Goal: Information Seeking & Learning: Learn about a topic

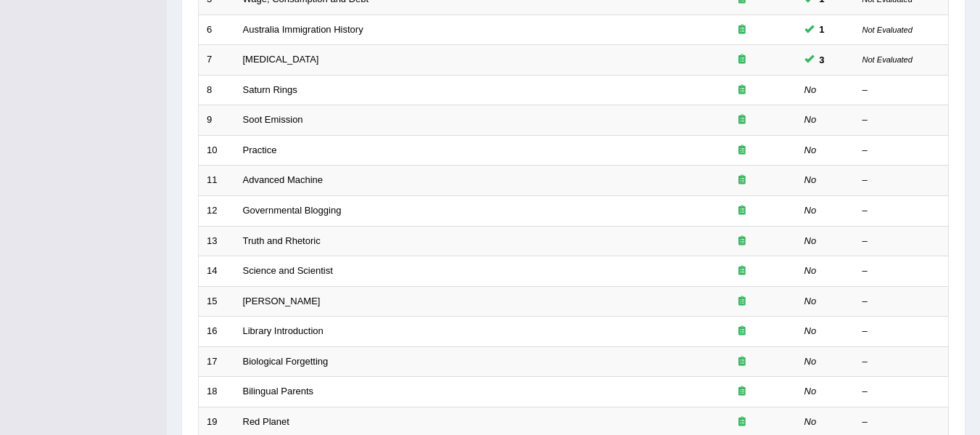
click at [72, 271] on div "Toggle navigation Home Practice Questions Speaking Practice Read Aloud Repeat S…" at bounding box center [490, 114] width 980 height 954
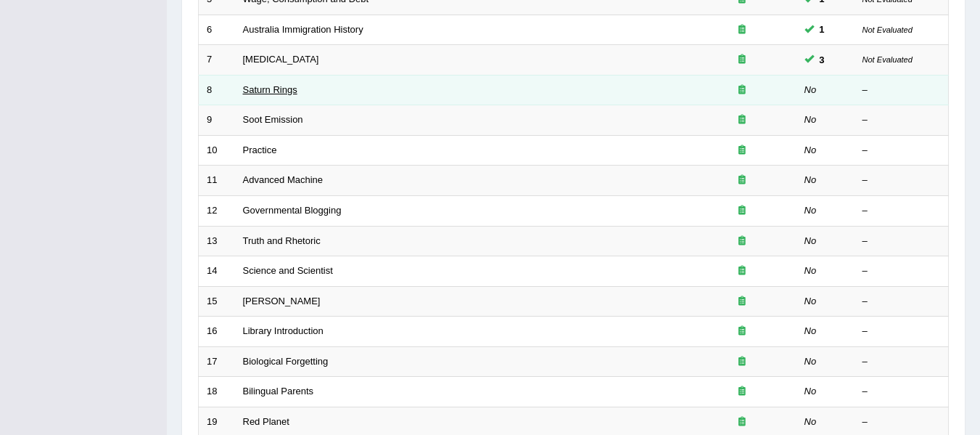
click at [269, 91] on link "Saturn Rings" at bounding box center [270, 89] width 54 height 11
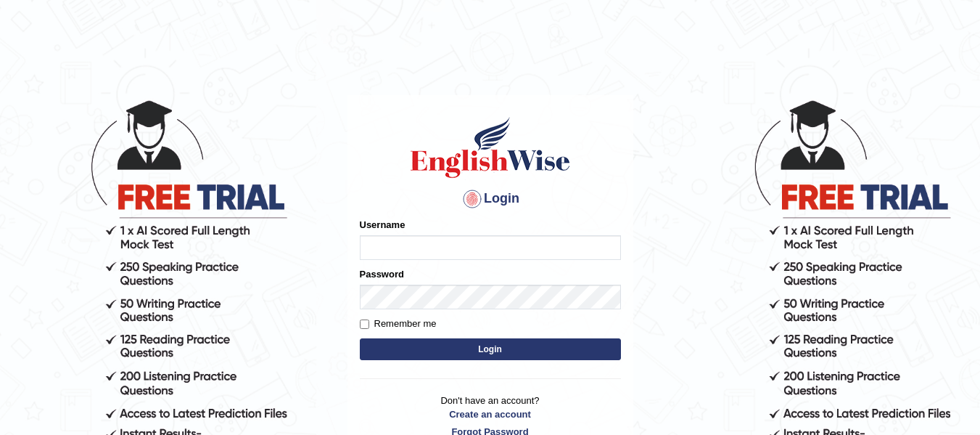
type input "natalie_parramatta"
click at [445, 348] on button "Login" at bounding box center [490, 349] width 261 height 22
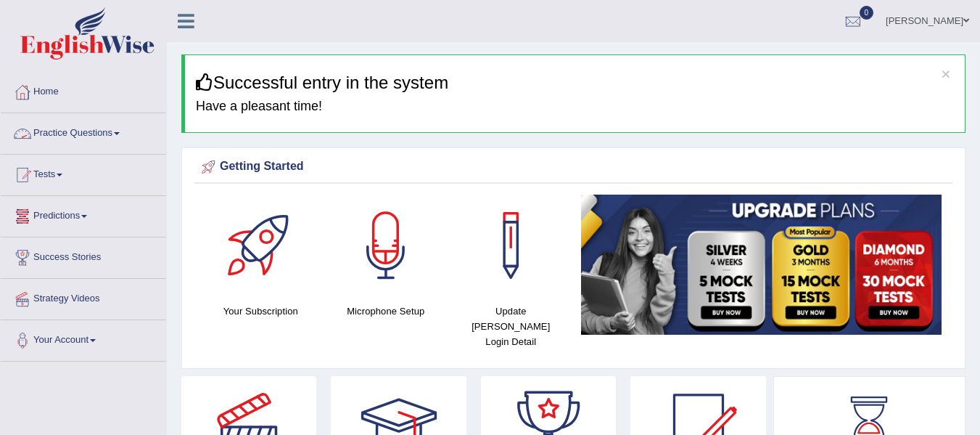
click at [74, 141] on link "Practice Questions" at bounding box center [83, 131] width 165 height 36
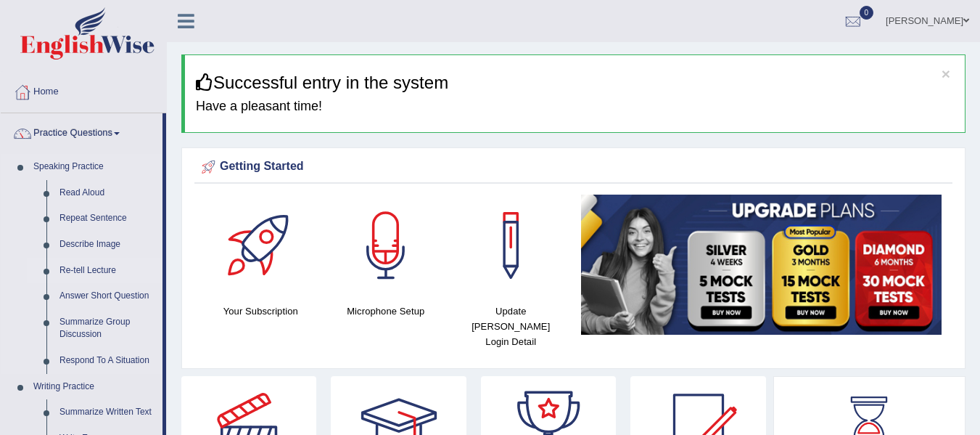
click at [112, 271] on link "Re-tell Lecture" at bounding box center [108, 271] width 110 height 26
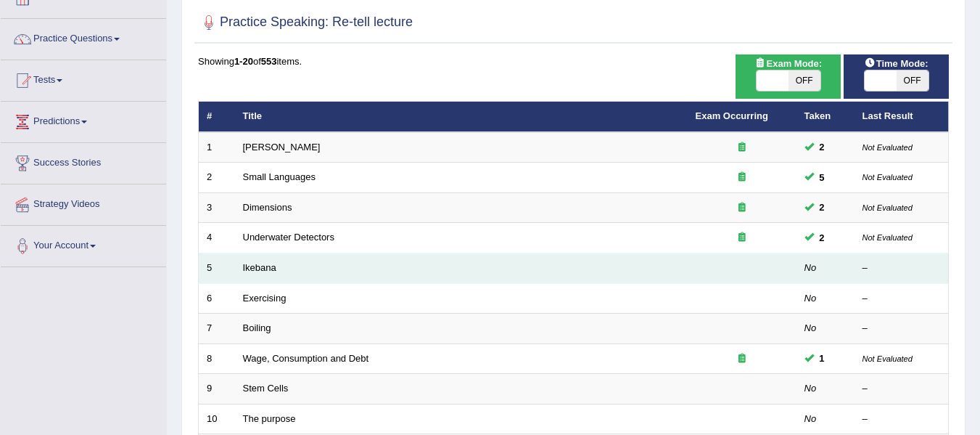
scroll to position [73, 0]
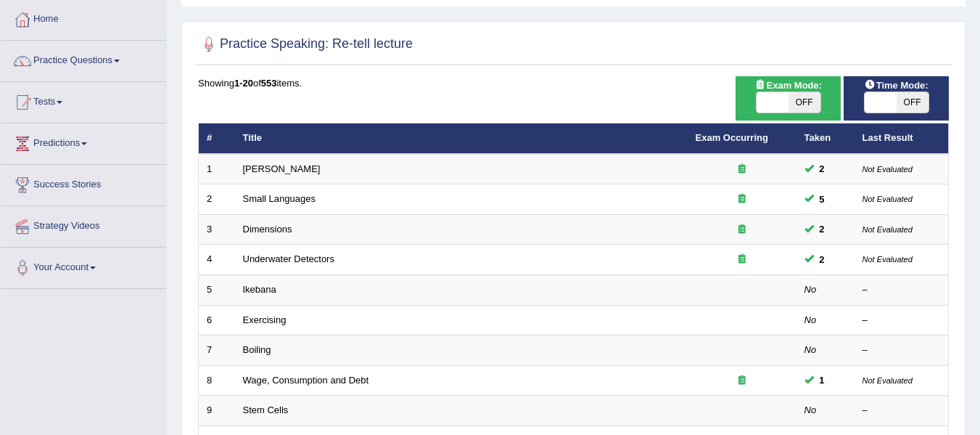
click at [769, 105] on span at bounding box center [773, 102] width 32 height 20
checkbox input "true"
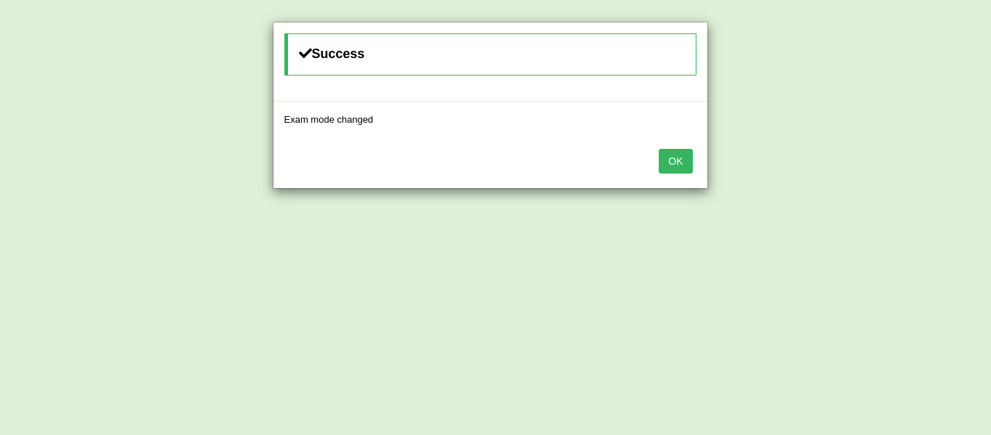
click at [672, 159] on button "OK" at bounding box center [675, 161] width 33 height 25
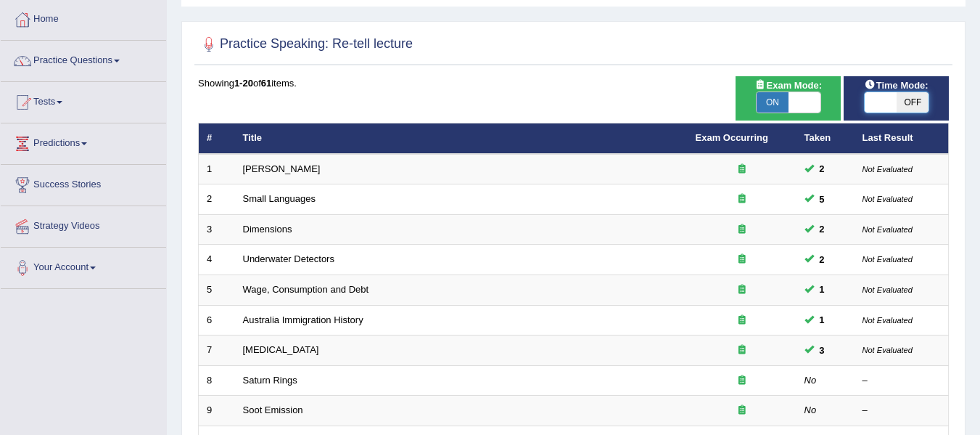
click at [892, 105] on span at bounding box center [881, 102] width 32 height 20
checkbox input "true"
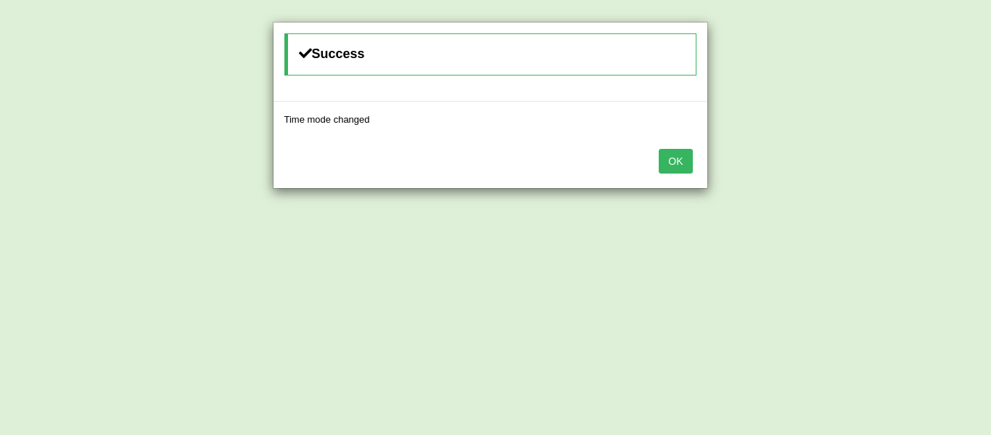
drag, startPoint x: 662, startPoint y: 167, endPoint x: 686, endPoint y: 213, distance: 52.3
click at [663, 168] on button "OK" at bounding box center [675, 161] width 33 height 25
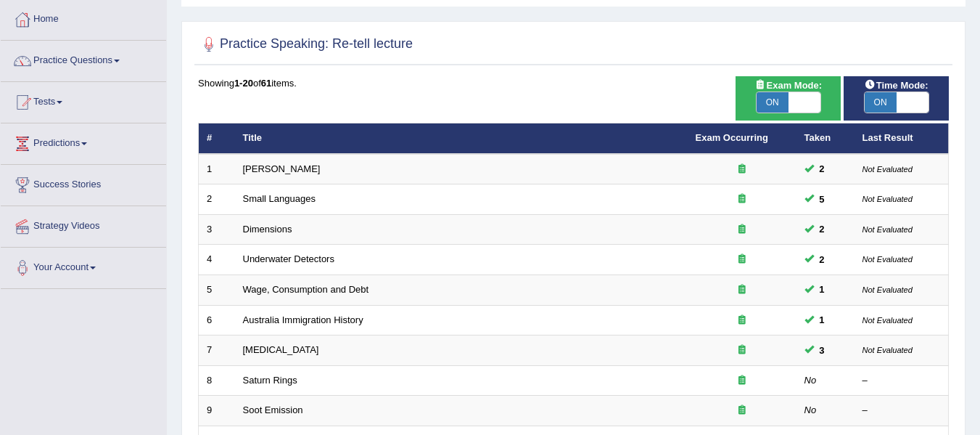
click at [78, 398] on div "Toggle navigation Home Practice Questions Speaking Practice Read Aloud Repeat S…" at bounding box center [490, 404] width 980 height 954
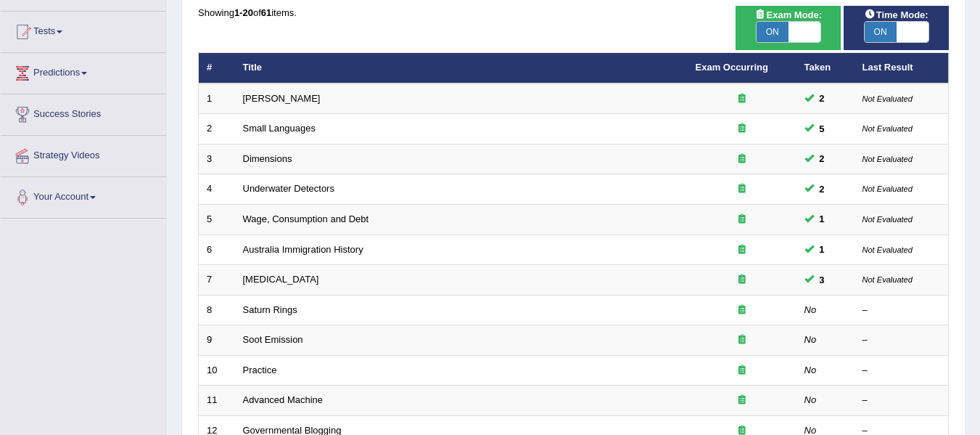
scroll to position [194, 0]
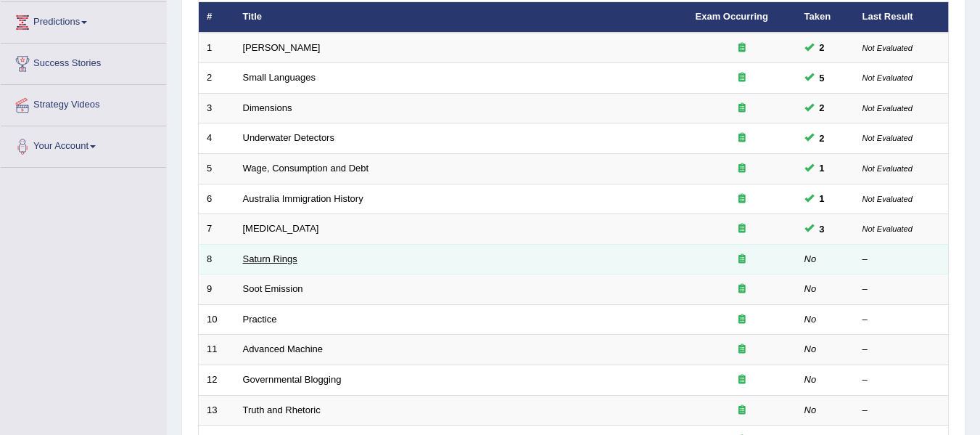
click at [253, 258] on link "Saturn Rings" at bounding box center [270, 258] width 54 height 11
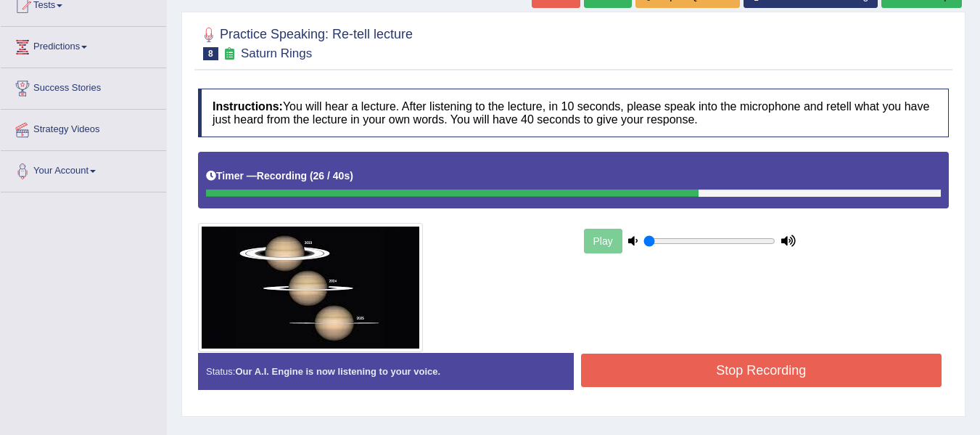
click at [604, 292] on div "Play" at bounding box center [574, 252] width 766 height 200
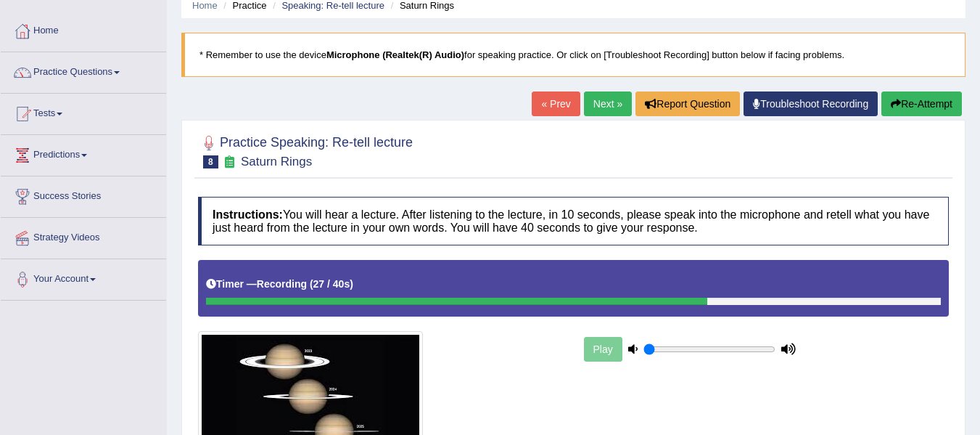
scroll to position [49, 0]
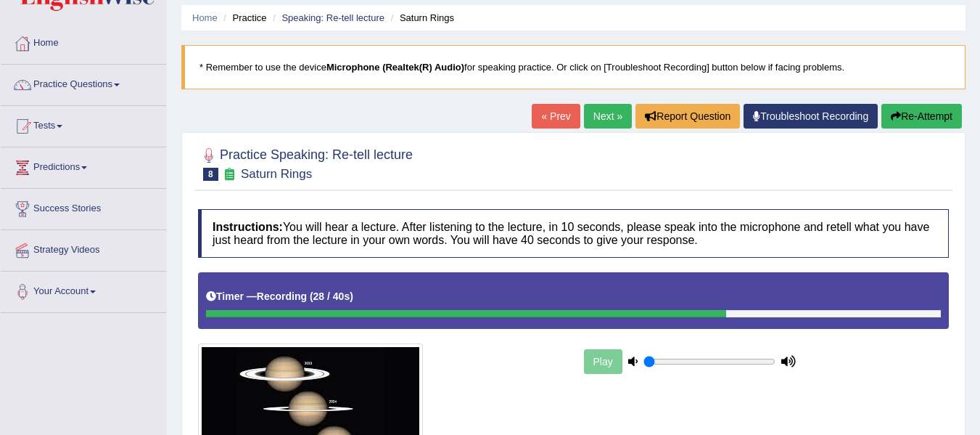
click at [909, 114] on button "Re-Attempt" at bounding box center [922, 116] width 81 height 25
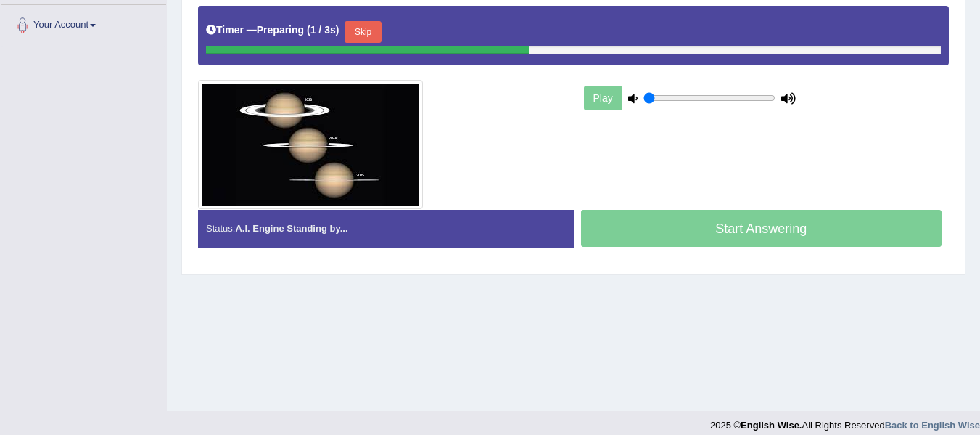
click at [377, 25] on button "Skip" at bounding box center [363, 32] width 36 height 22
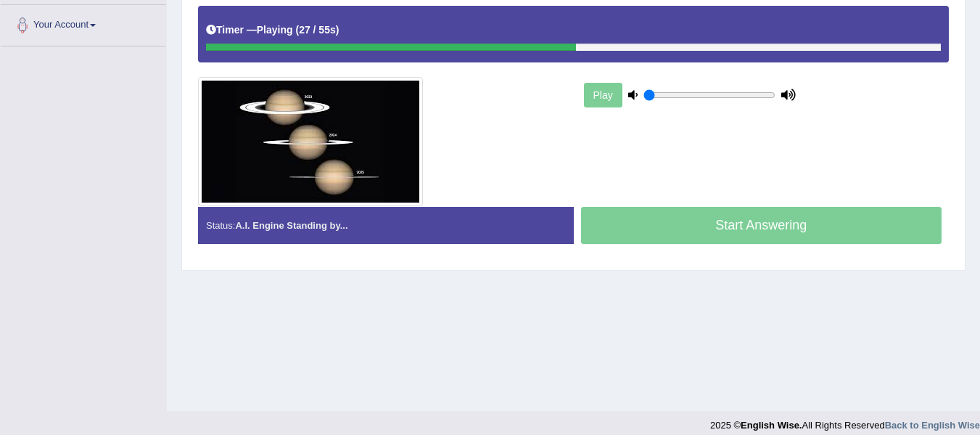
click at [115, 353] on div "Toggle navigation Home Practice Questions Speaking Practice Read Aloud Repeat S…" at bounding box center [490, 62] width 980 height 755
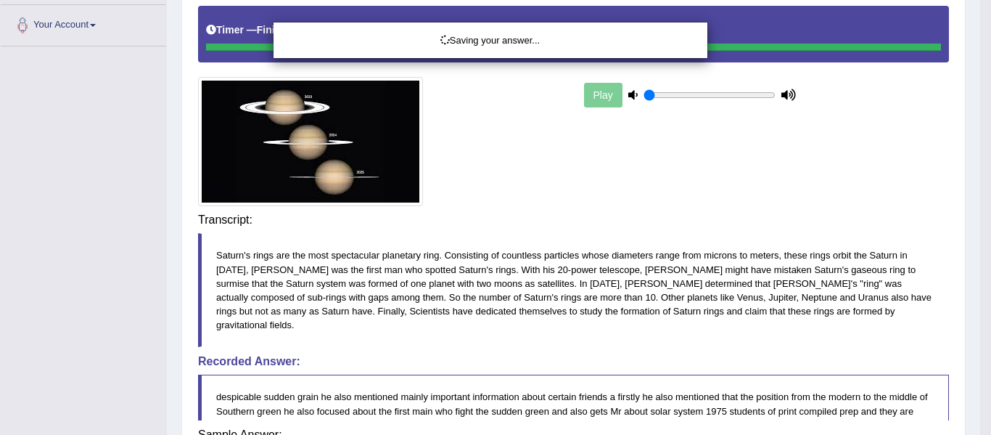
click at [533, 276] on div "Saving your answer..." at bounding box center [495, 217] width 991 height 435
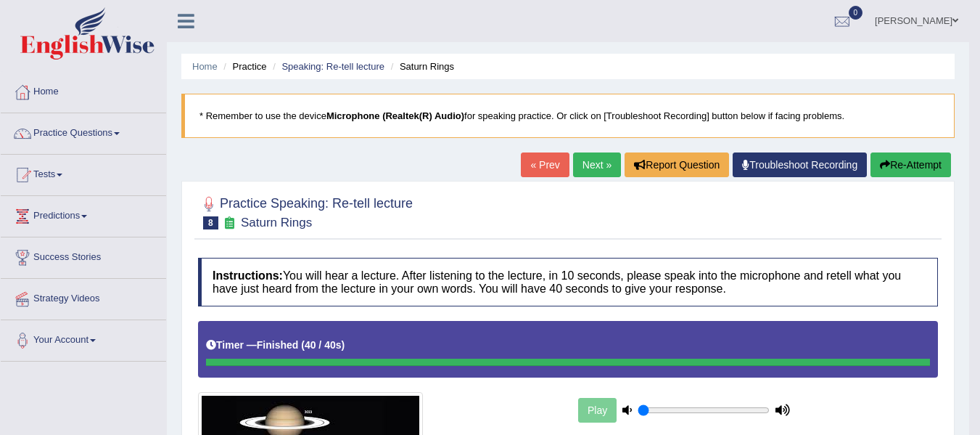
click at [588, 162] on link "Next »" at bounding box center [597, 164] width 48 height 25
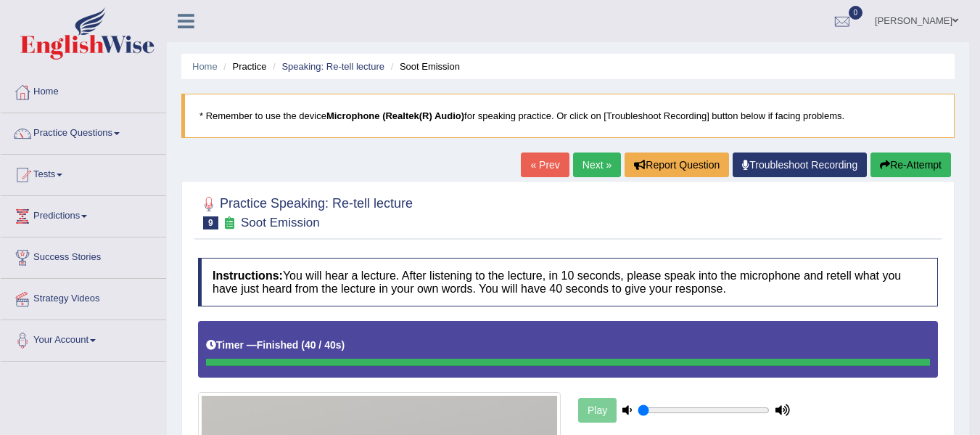
click at [899, 168] on button "Re-Attempt" at bounding box center [911, 164] width 81 height 25
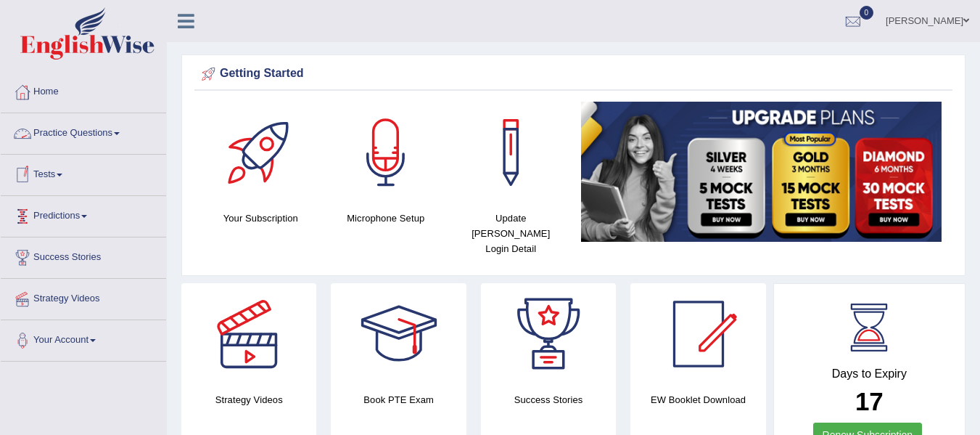
click at [54, 172] on link "Tests" at bounding box center [83, 173] width 165 height 36
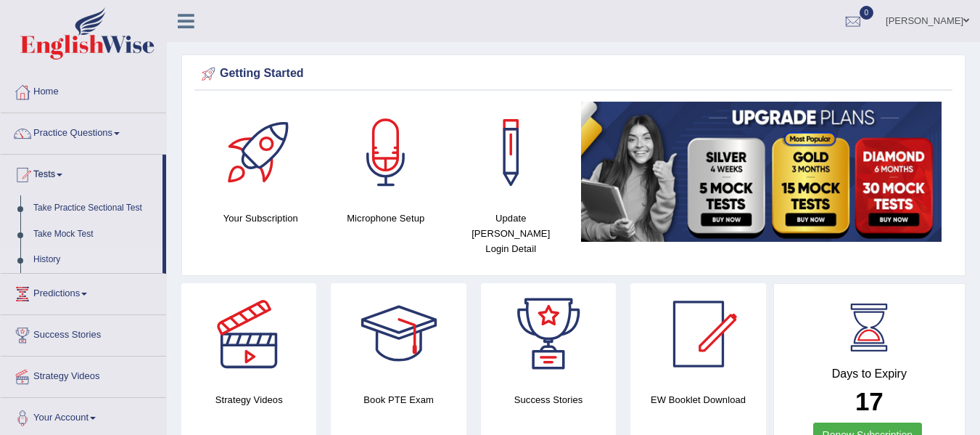
click at [52, 254] on link "History" at bounding box center [95, 260] width 136 height 26
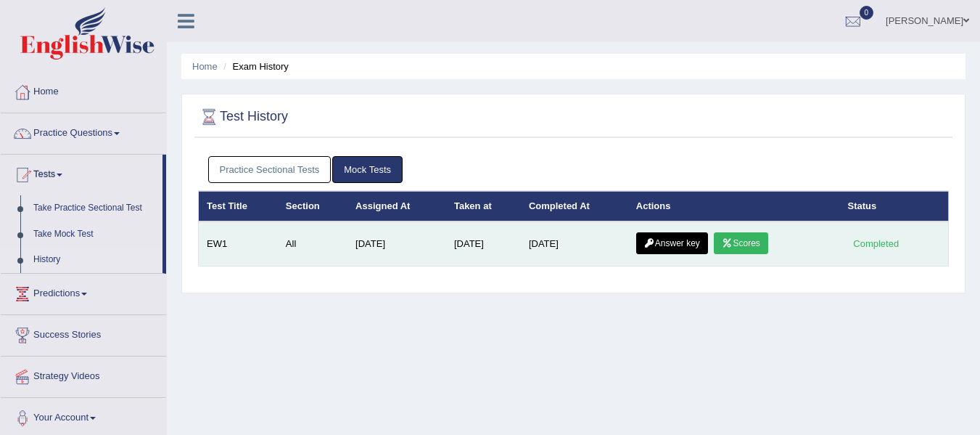
click at [692, 245] on link "Answer key" at bounding box center [672, 243] width 72 height 22
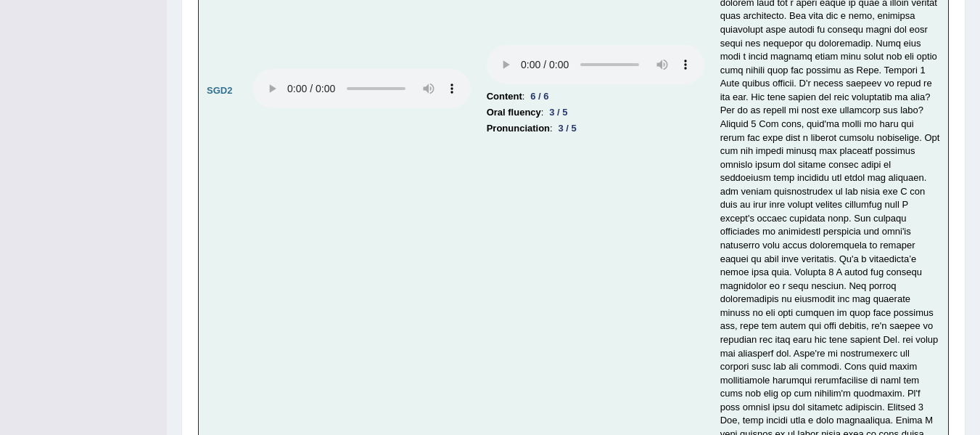
scroll to position [4632, 0]
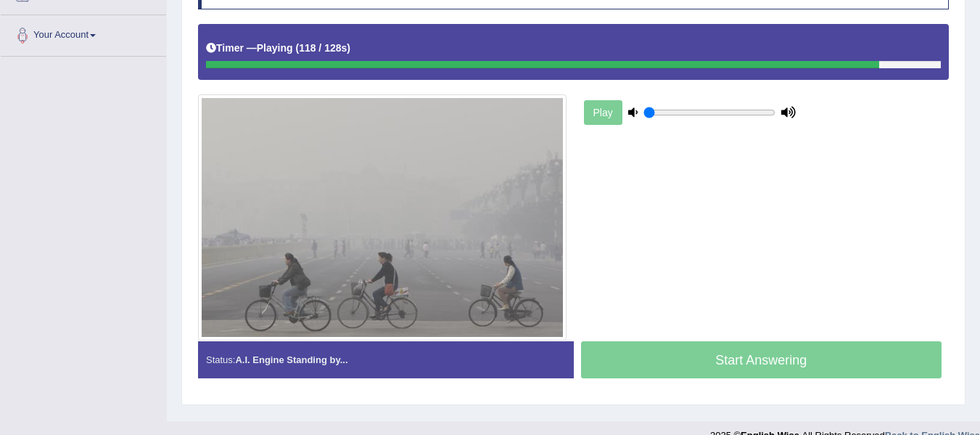
scroll to position [327, 0]
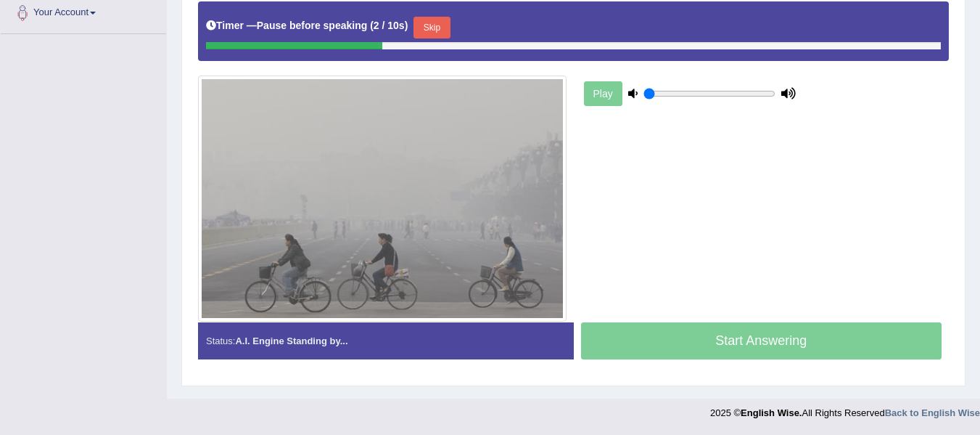
click at [426, 29] on button "Skip" at bounding box center [432, 28] width 36 height 22
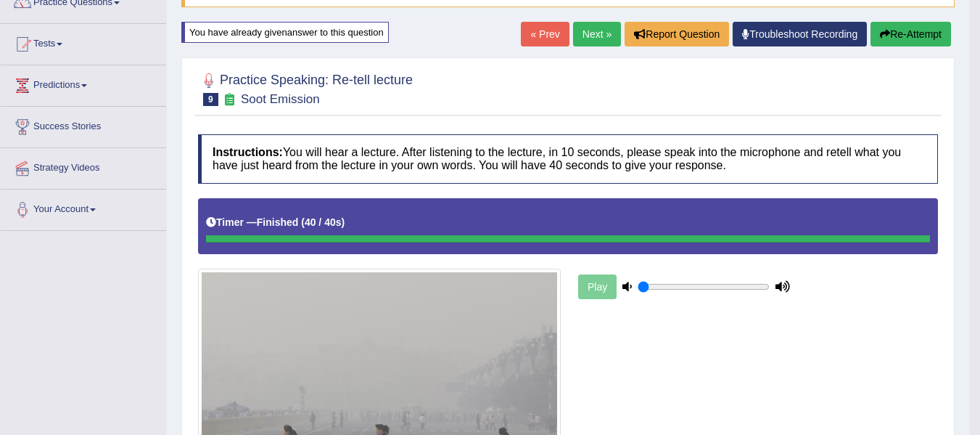
scroll to position [110, 0]
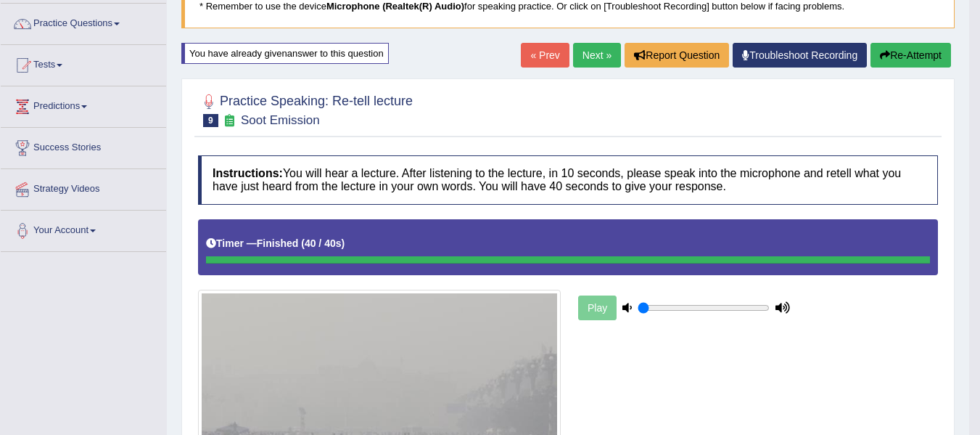
click at [540, 60] on link "« Prev" at bounding box center [545, 55] width 48 height 25
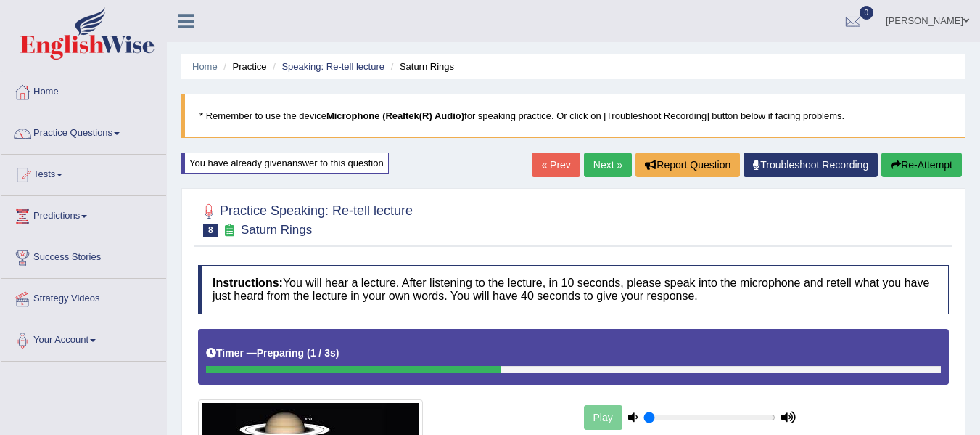
click at [610, 163] on link "Next »" at bounding box center [608, 164] width 48 height 25
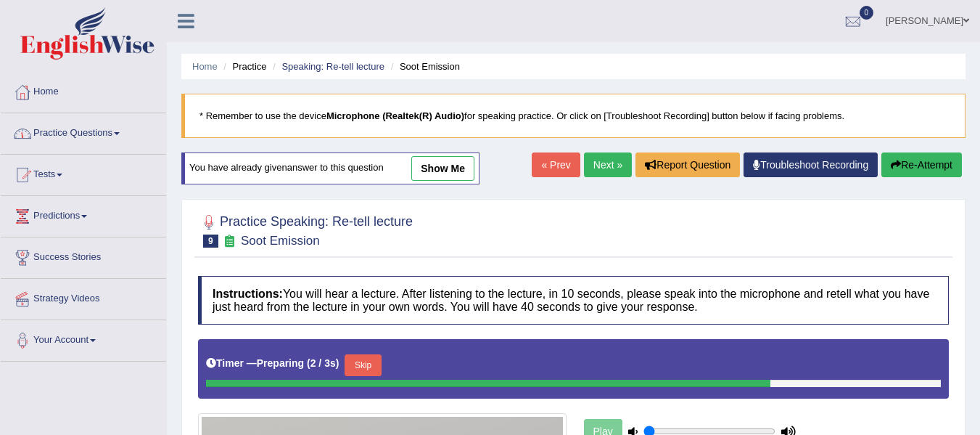
click at [73, 121] on link "Practice Questions" at bounding box center [83, 131] width 165 height 36
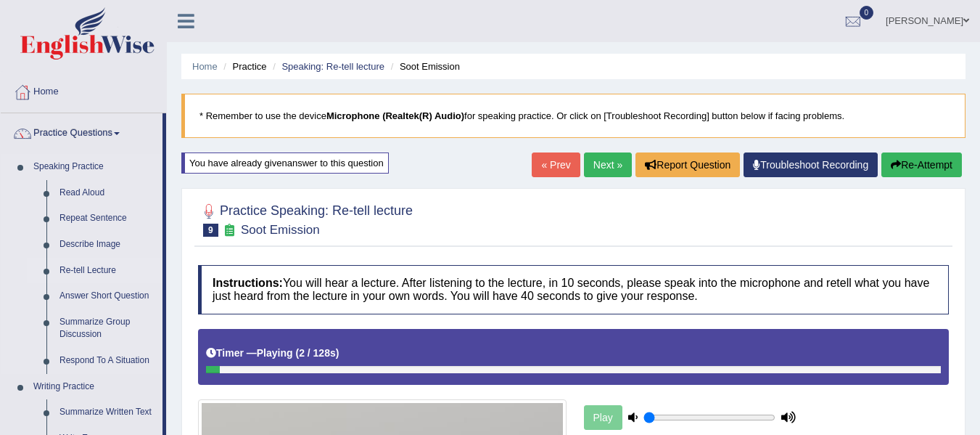
click at [81, 268] on link "Re-tell Lecture" at bounding box center [108, 271] width 110 height 26
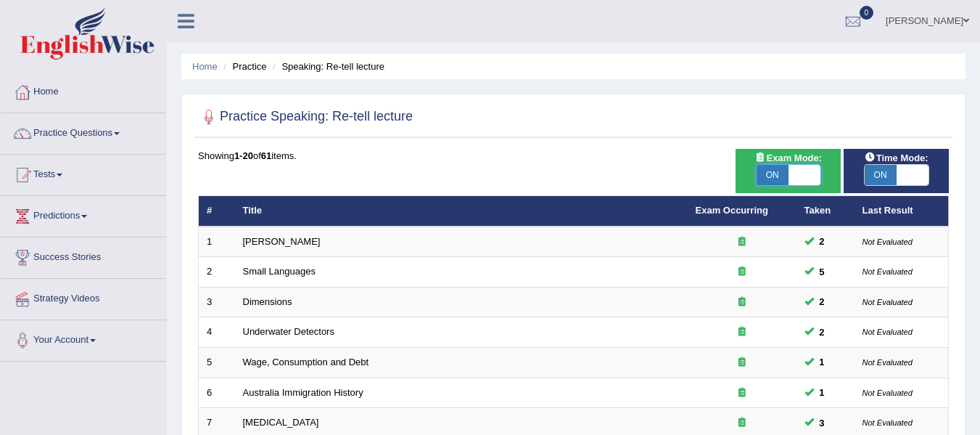
click at [808, 173] on span at bounding box center [805, 175] width 32 height 20
checkbox input "false"
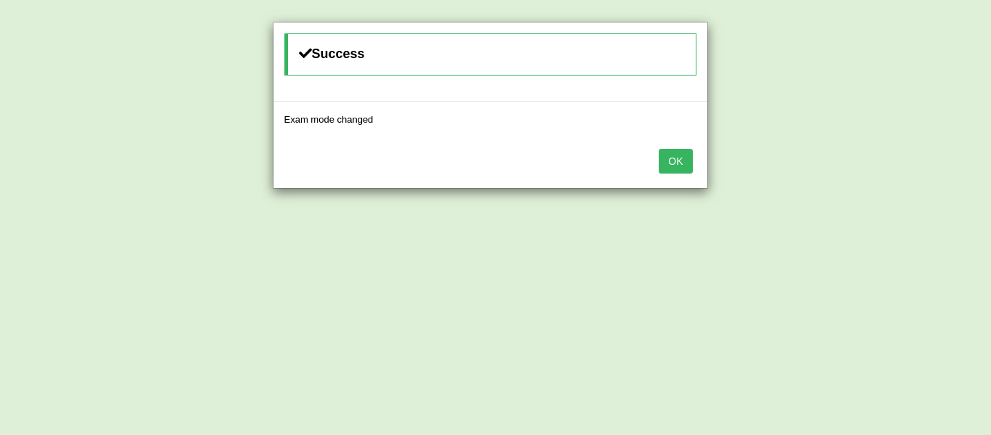
click at [670, 167] on button "OK" at bounding box center [675, 161] width 33 height 25
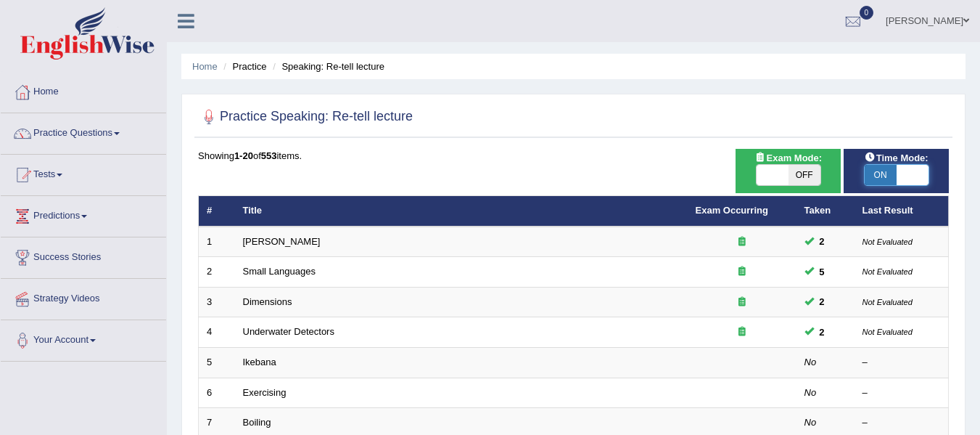
click at [919, 175] on span at bounding box center [913, 175] width 32 height 20
checkbox input "false"
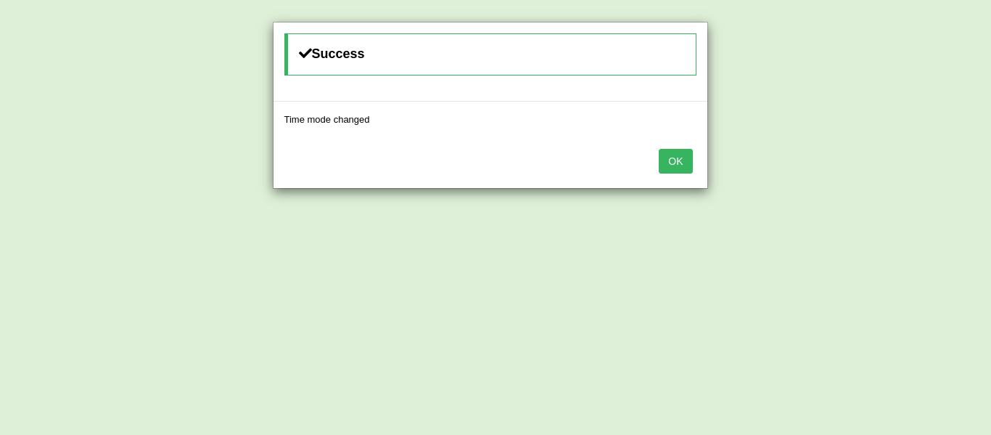
click at [690, 161] on button "OK" at bounding box center [675, 161] width 33 height 25
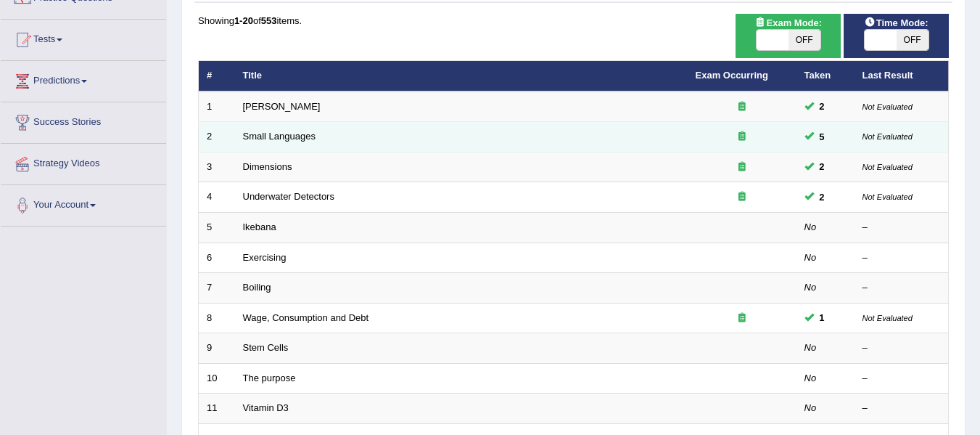
scroll to position [121, 0]
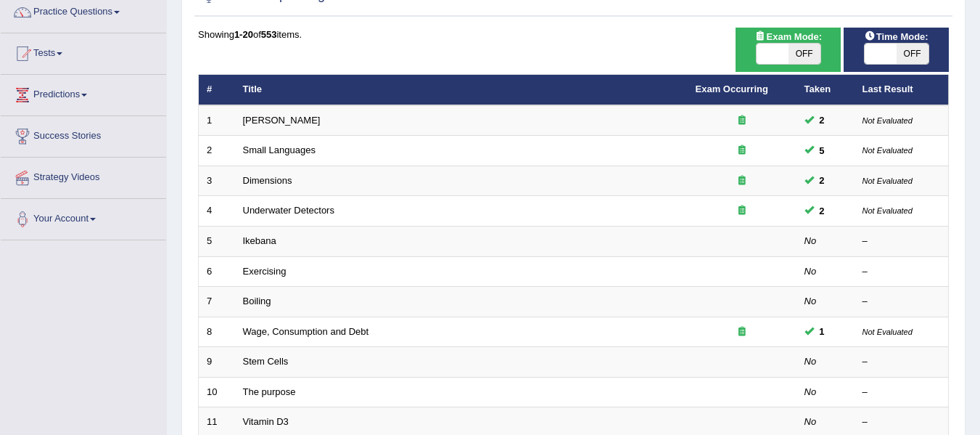
click at [783, 55] on span at bounding box center [773, 54] width 32 height 20
checkbox input "true"
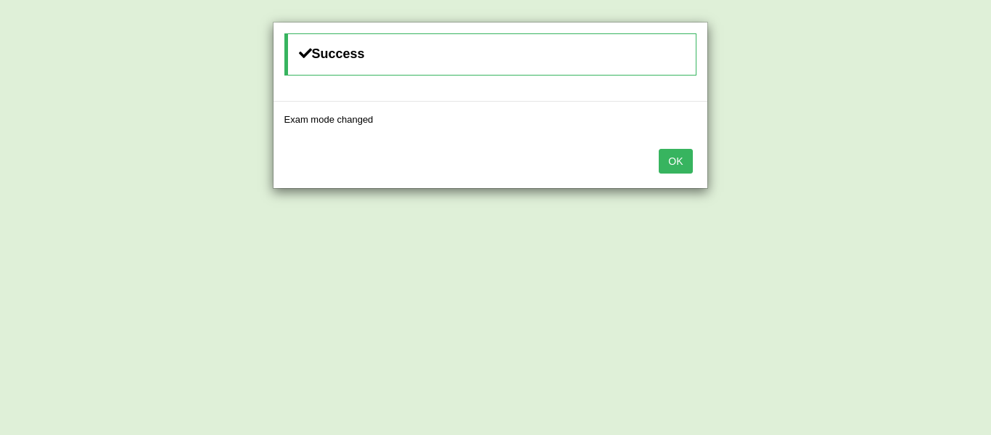
click at [683, 152] on button "OK" at bounding box center [675, 161] width 33 height 25
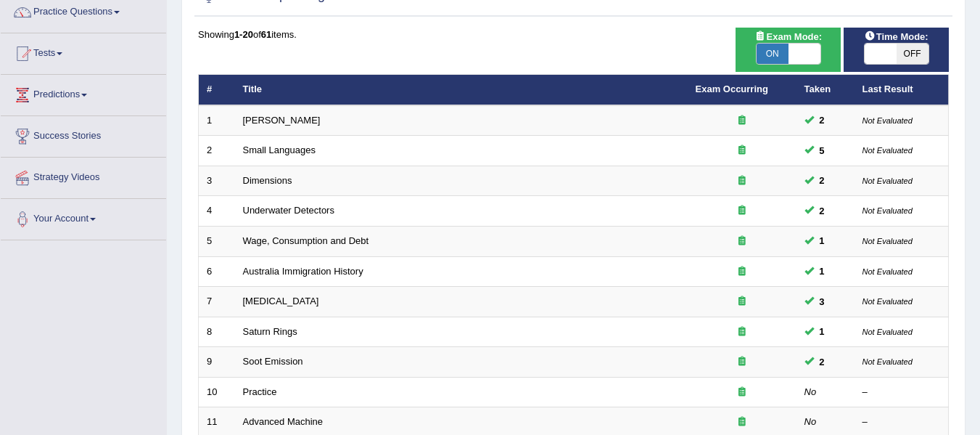
click at [877, 43] on div "ON OFF" at bounding box center [896, 54] width 65 height 22
click at [879, 53] on span at bounding box center [881, 54] width 32 height 20
checkbox input "true"
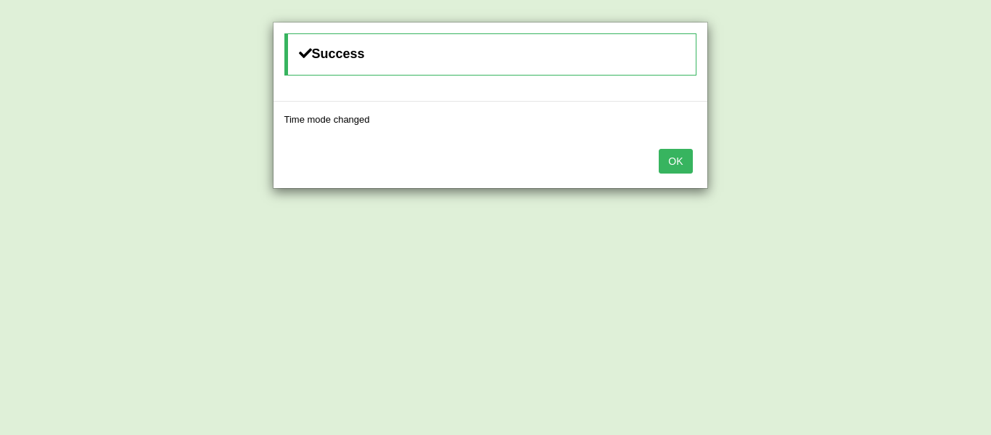
click at [684, 161] on button "OK" at bounding box center [675, 161] width 33 height 25
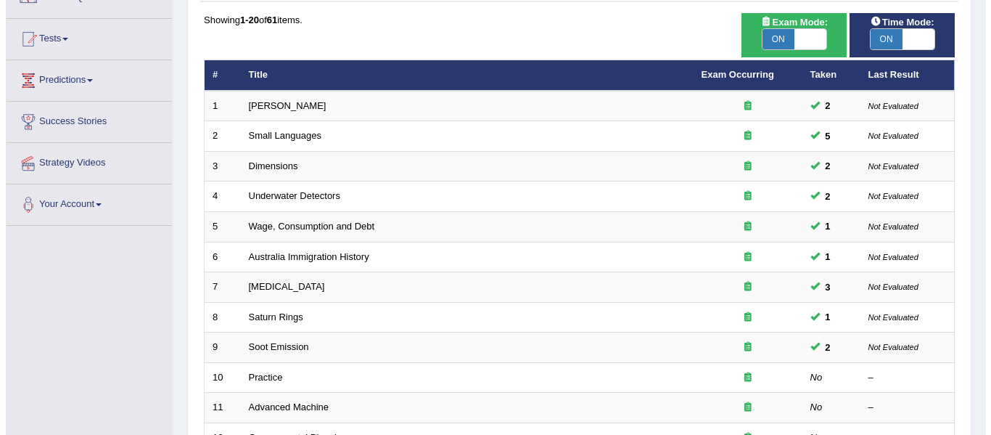
scroll to position [121, 0]
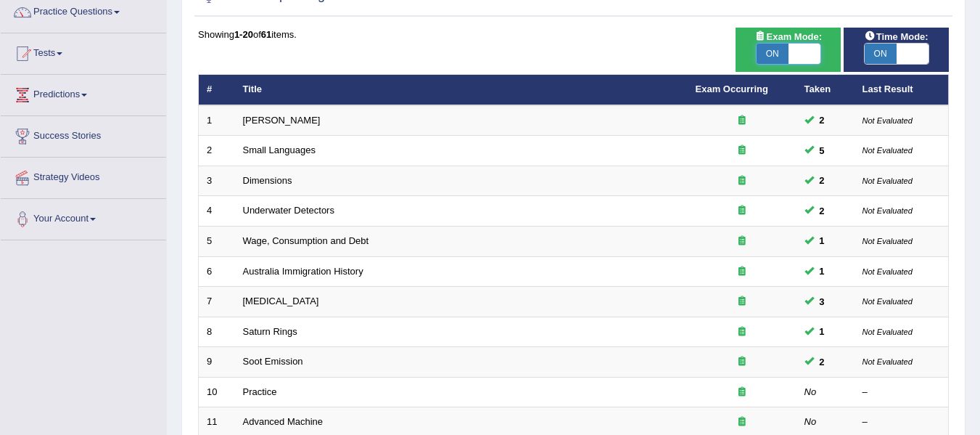
click at [796, 52] on span at bounding box center [805, 54] width 32 height 20
checkbox input "false"
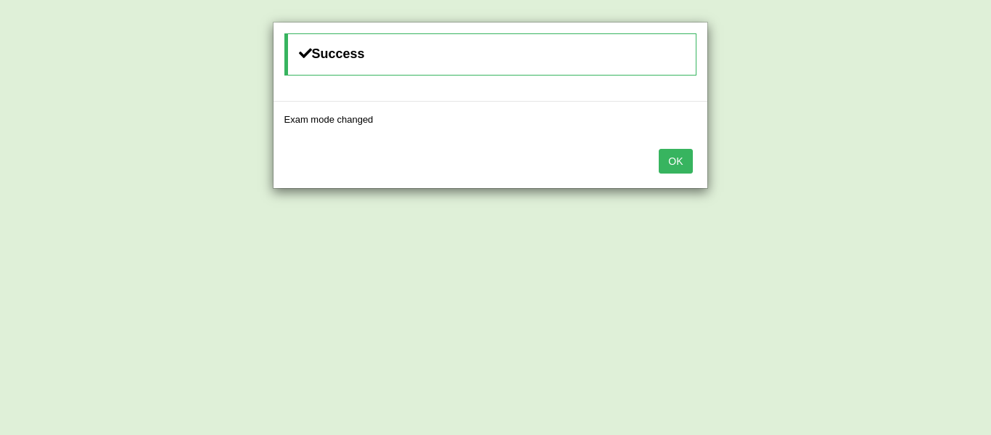
click at [689, 159] on button "OK" at bounding box center [675, 161] width 33 height 25
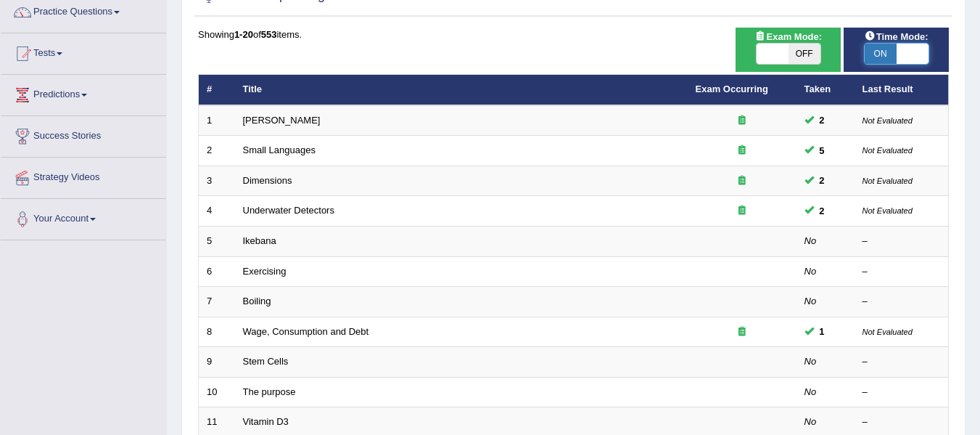
click at [912, 44] on span at bounding box center [913, 54] width 32 height 20
checkbox input "false"
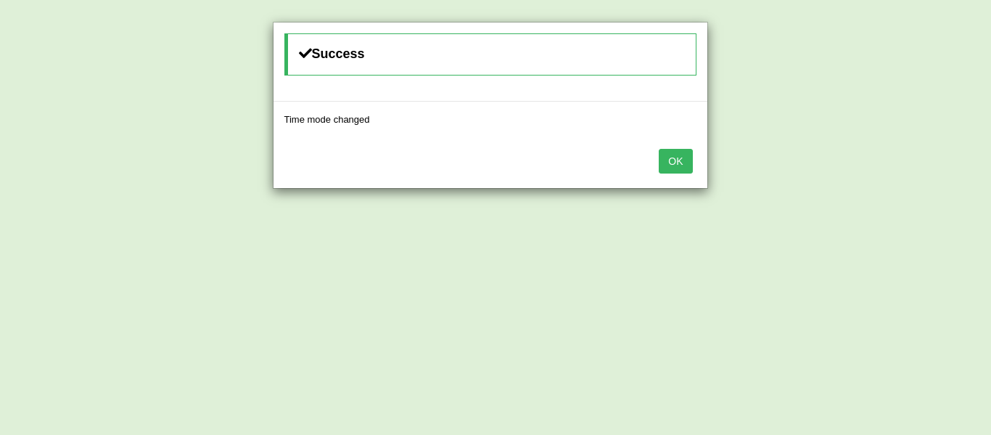
click at [671, 160] on button "OK" at bounding box center [675, 161] width 33 height 25
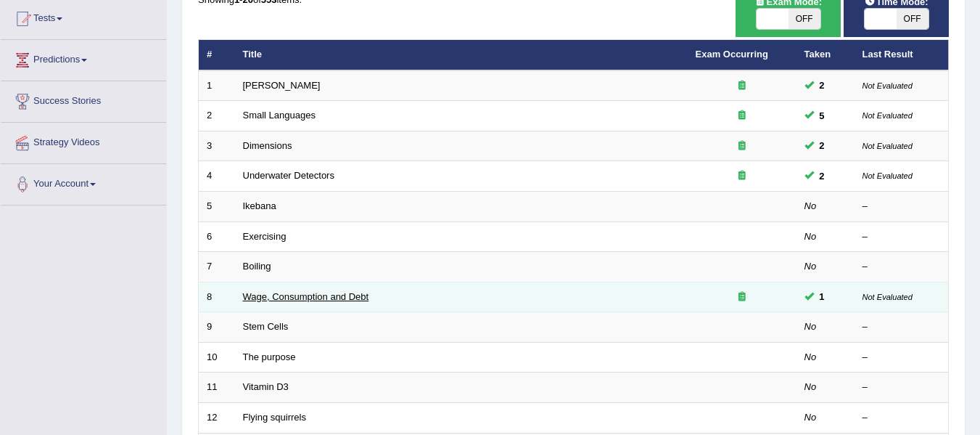
scroll to position [121, 0]
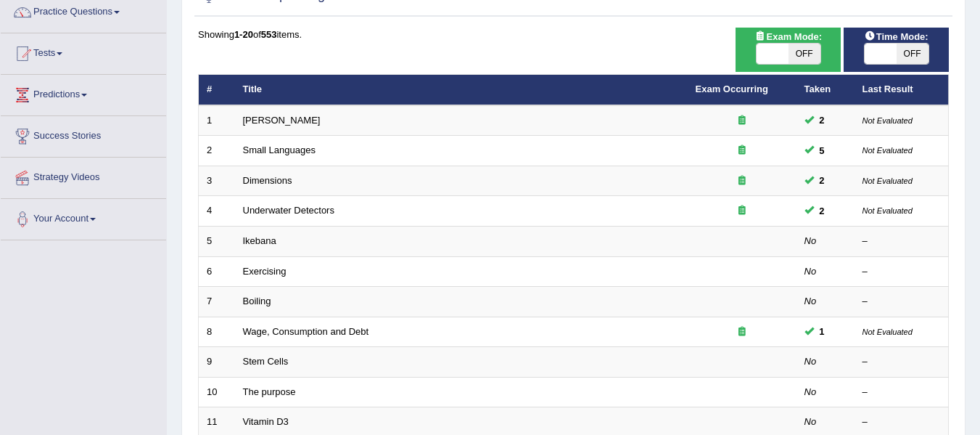
click at [772, 56] on span at bounding box center [773, 54] width 32 height 20
click at [766, 58] on span at bounding box center [773, 54] width 32 height 20
click at [774, 53] on span at bounding box center [773, 54] width 32 height 20
checkbox input "true"
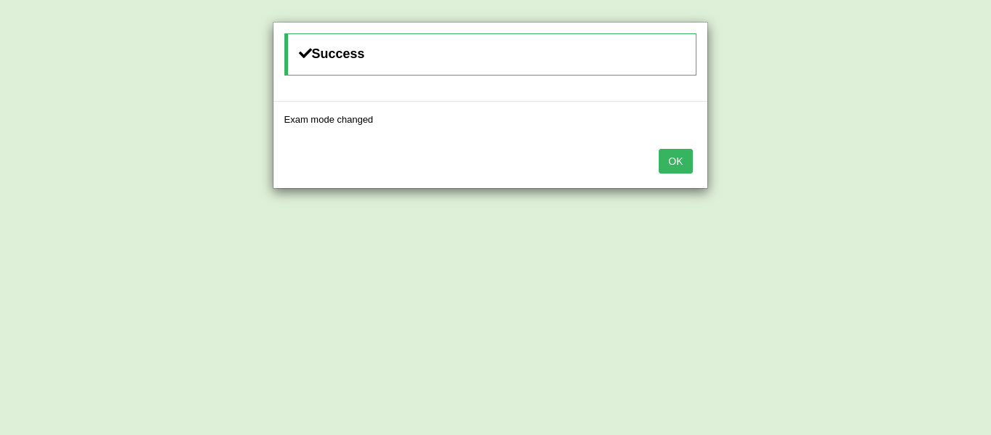
click at [683, 168] on button "OK" at bounding box center [675, 161] width 33 height 25
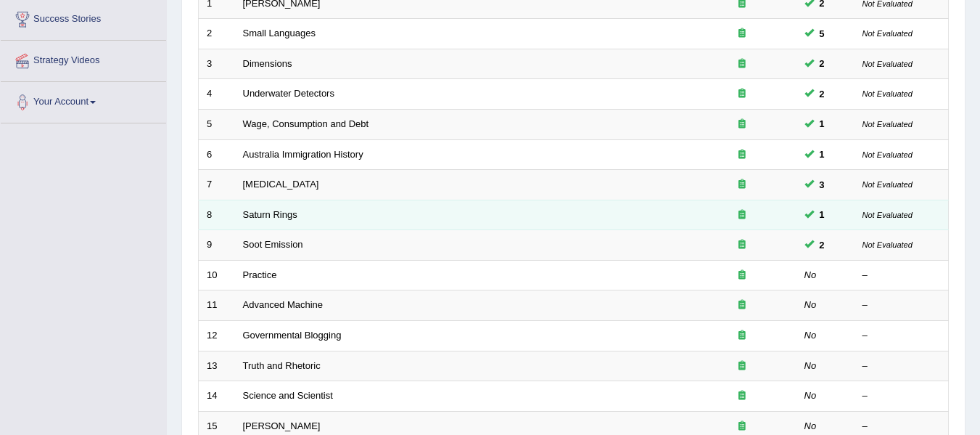
scroll to position [266, 0]
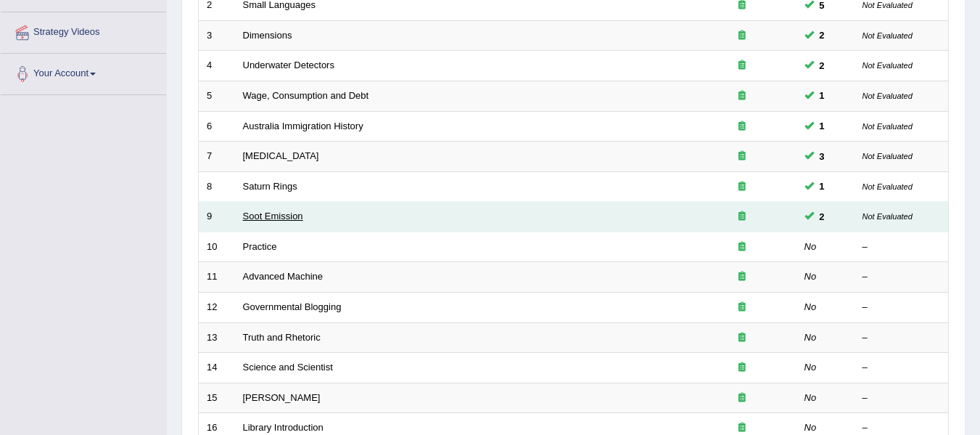
click at [275, 213] on link "Soot Emission" at bounding box center [273, 215] width 60 height 11
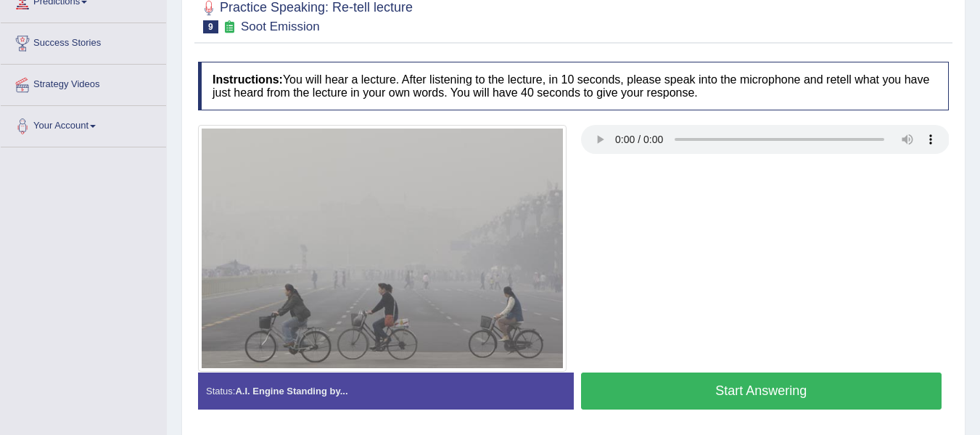
scroll to position [218, 0]
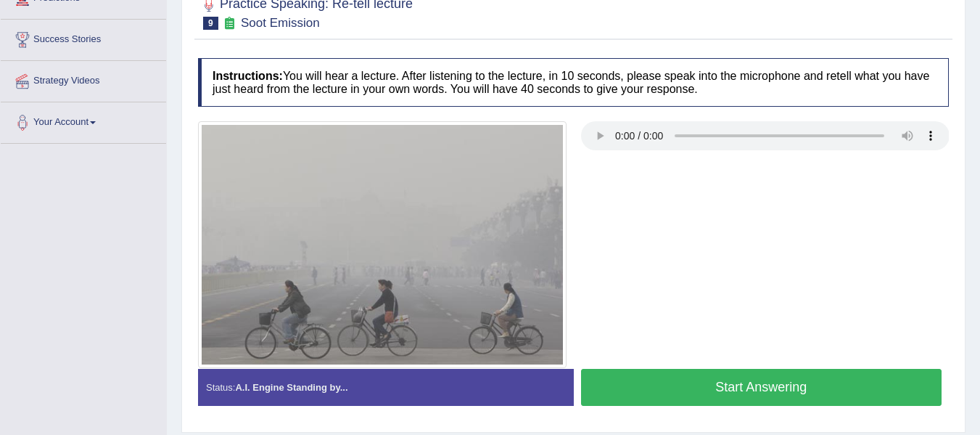
click at [722, 385] on button "Start Answering" at bounding box center [761, 387] width 361 height 37
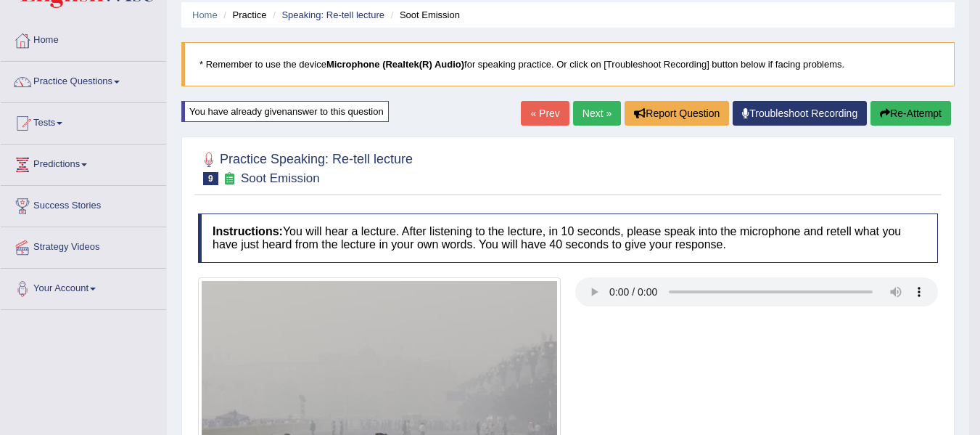
scroll to position [44, 0]
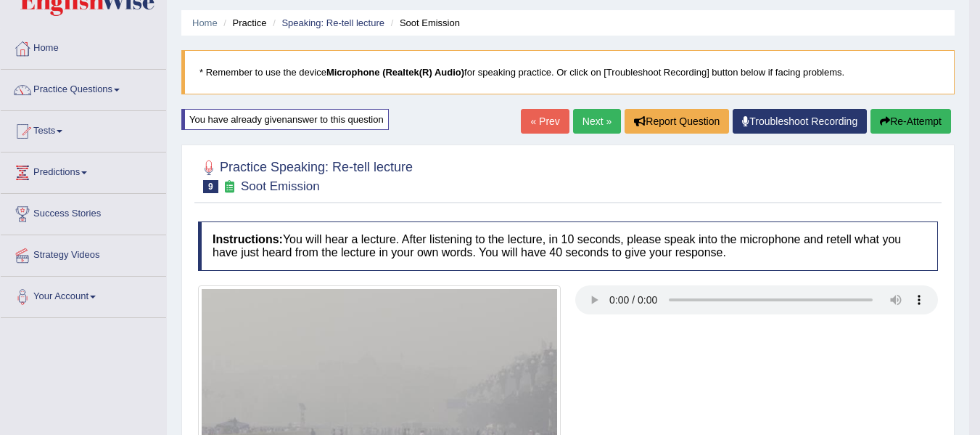
click at [889, 112] on button "Re-Attempt" at bounding box center [911, 121] width 81 height 25
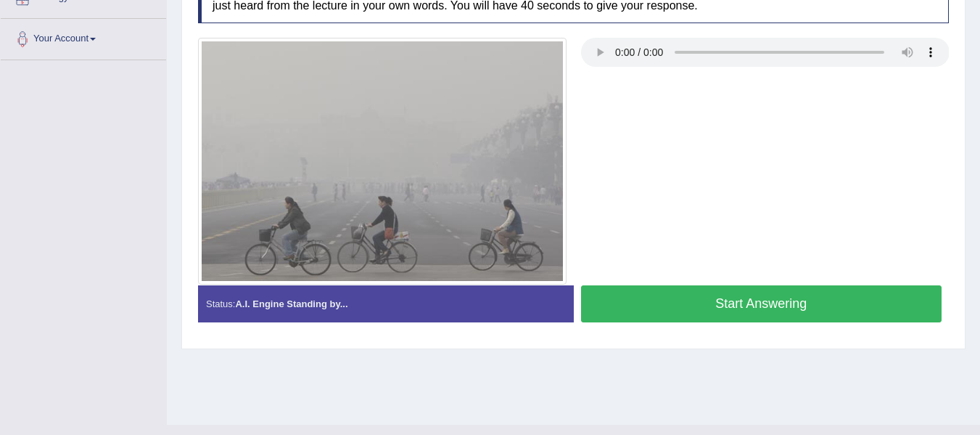
scroll to position [327, 0]
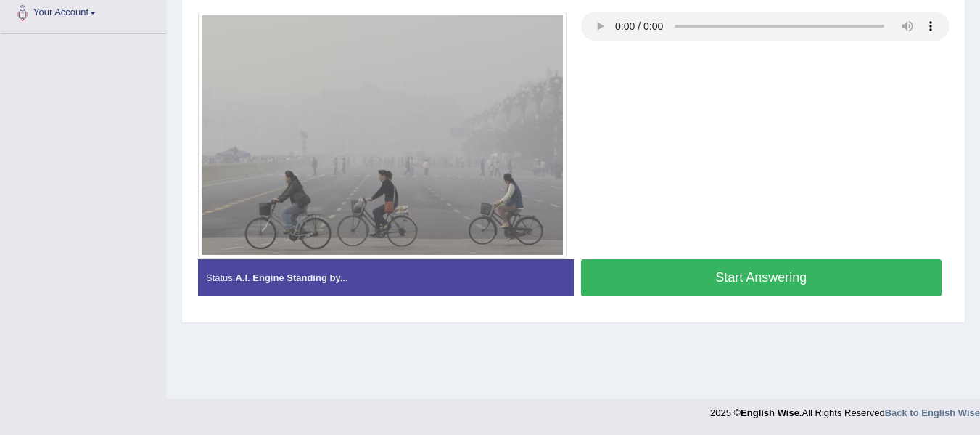
click at [665, 289] on button "Start Answering" at bounding box center [761, 277] width 361 height 37
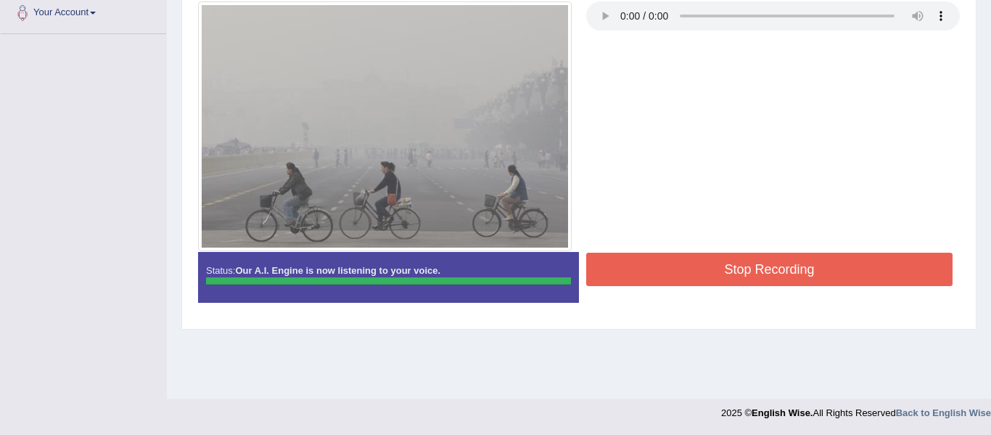
click at [710, 262] on div "Instructions: You will hear a lecture. After listening to the lecture, in 10 se…" at bounding box center [578, 125] width 769 height 390
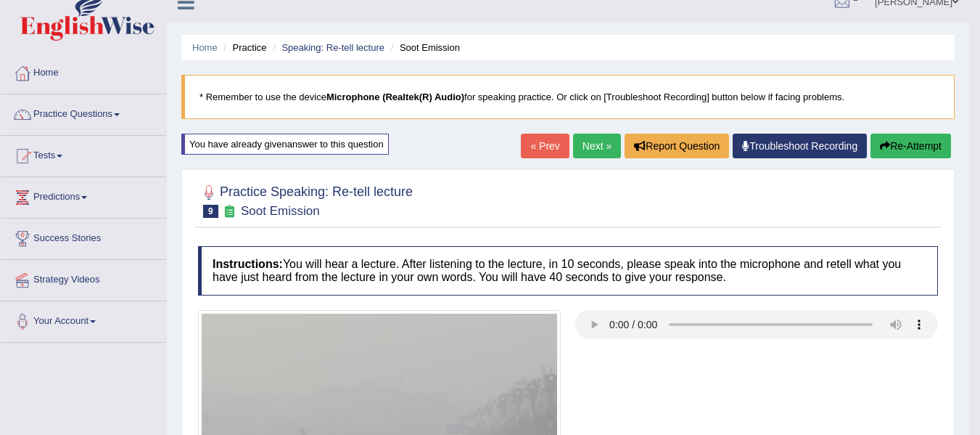
scroll to position [0, 0]
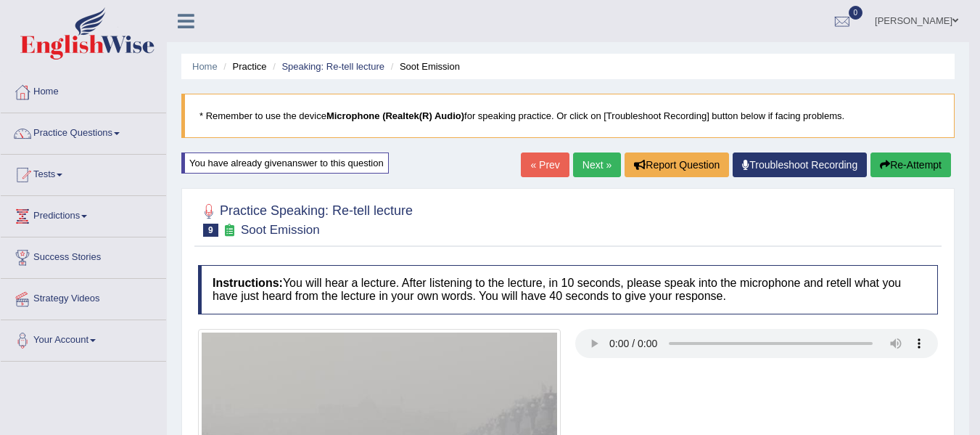
click at [593, 173] on link "Next »" at bounding box center [597, 164] width 48 height 25
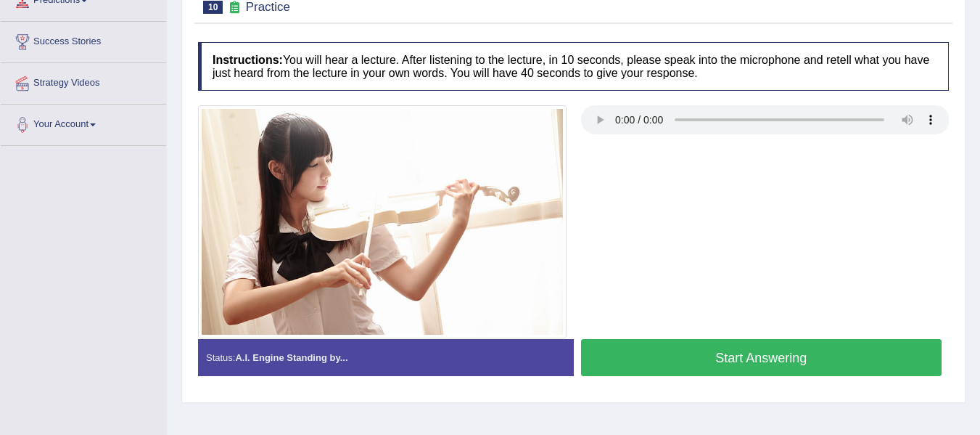
scroll to position [218, 0]
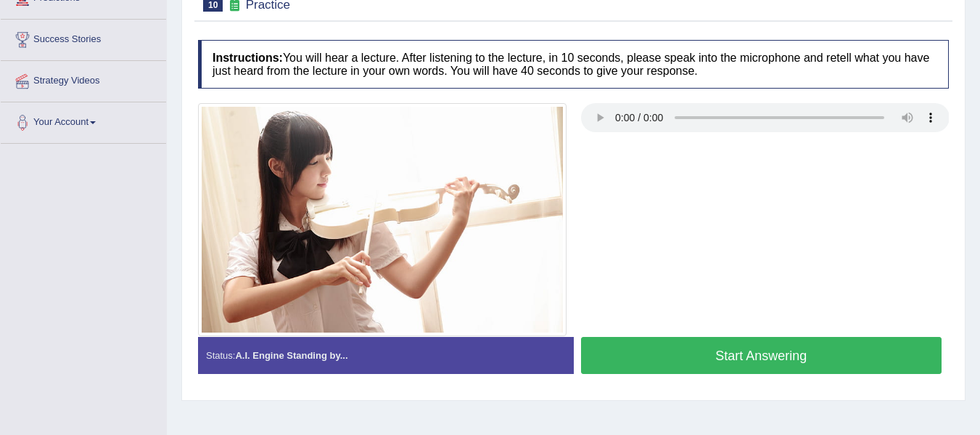
click at [748, 361] on button "Start Answering" at bounding box center [761, 355] width 361 height 37
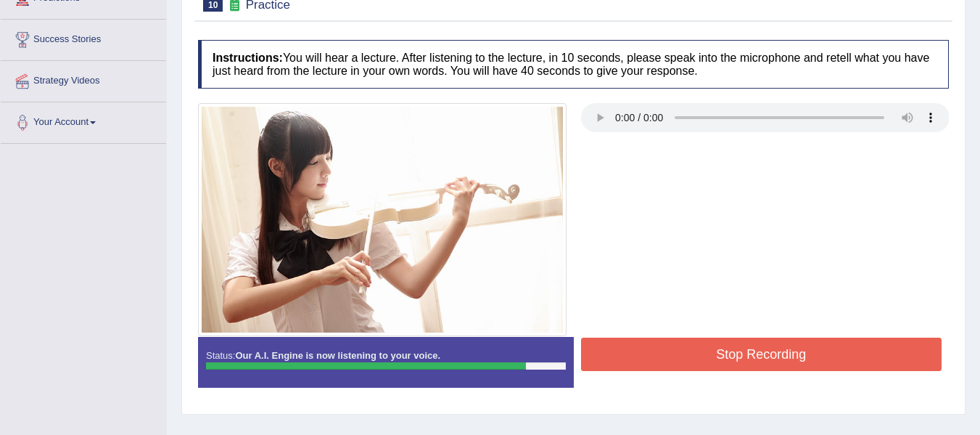
click at [711, 360] on button "Stop Recording" at bounding box center [761, 353] width 361 height 33
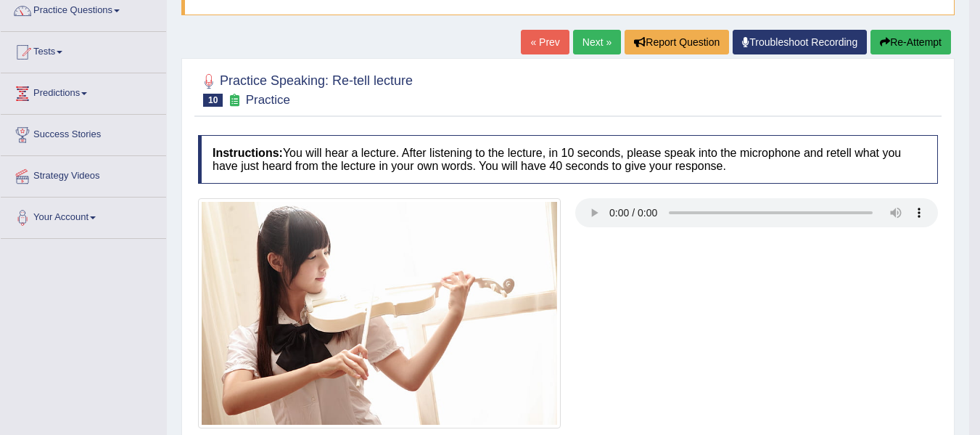
scroll to position [73, 0]
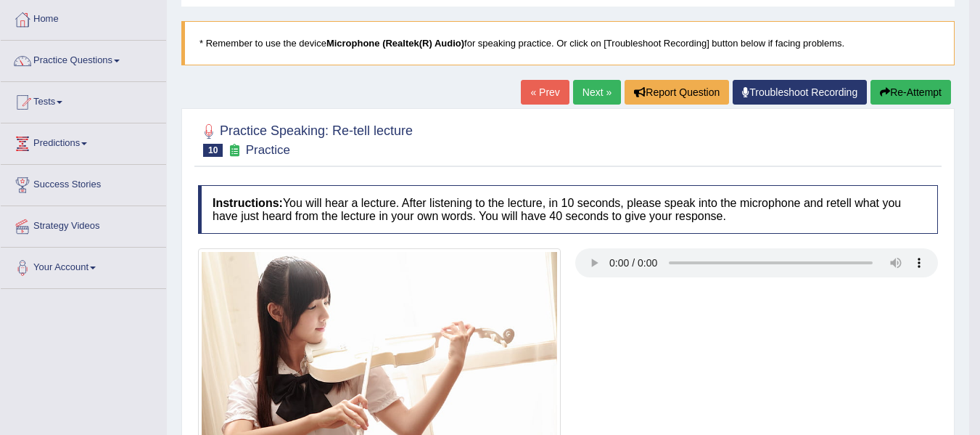
click at [579, 99] on link "Next »" at bounding box center [597, 92] width 48 height 25
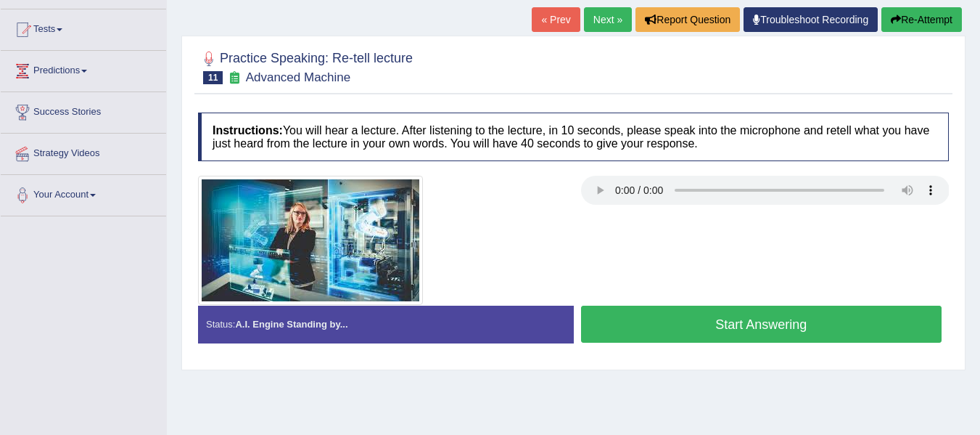
click at [647, 317] on button "Start Answering" at bounding box center [761, 324] width 361 height 37
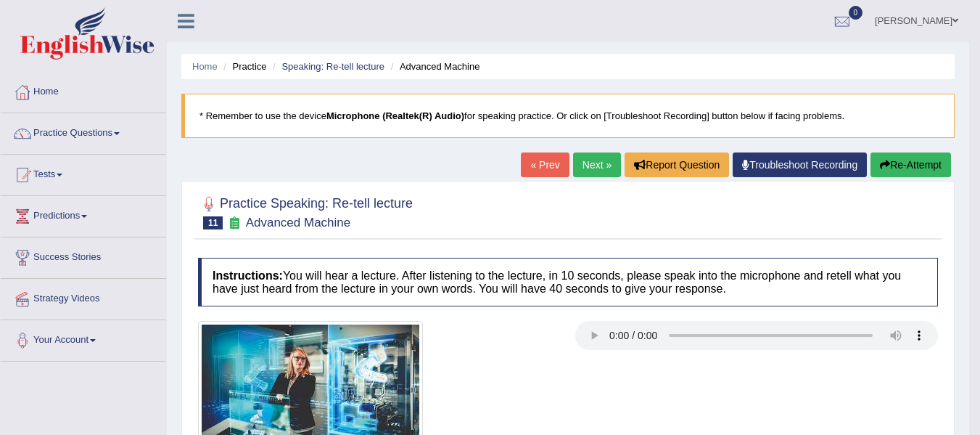
click at [586, 166] on link "Next »" at bounding box center [597, 164] width 48 height 25
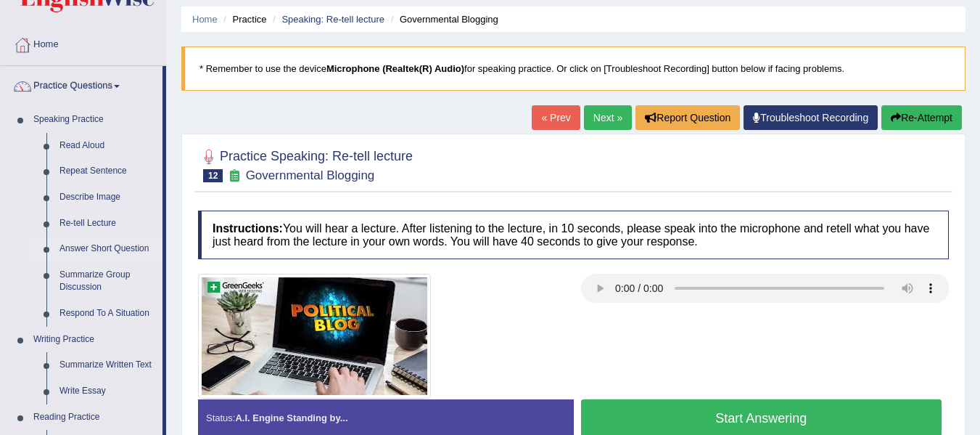
scroll to position [49, 0]
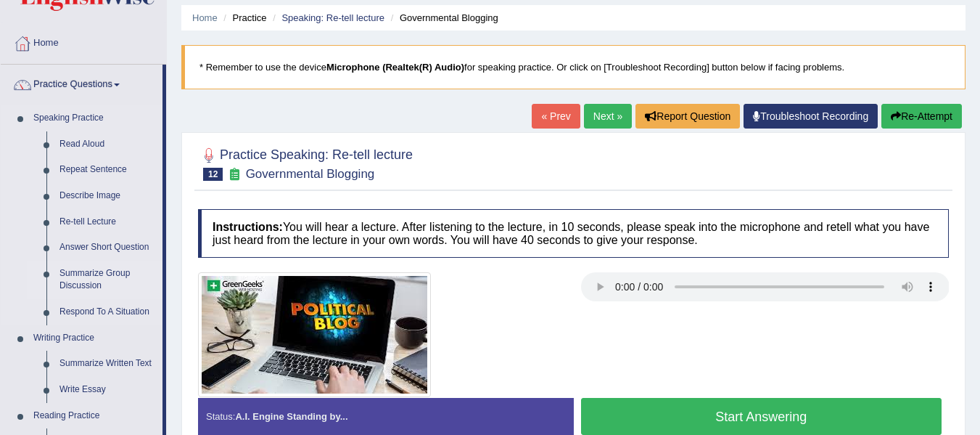
click at [79, 278] on link "Summarize Group Discussion" at bounding box center [108, 280] width 110 height 38
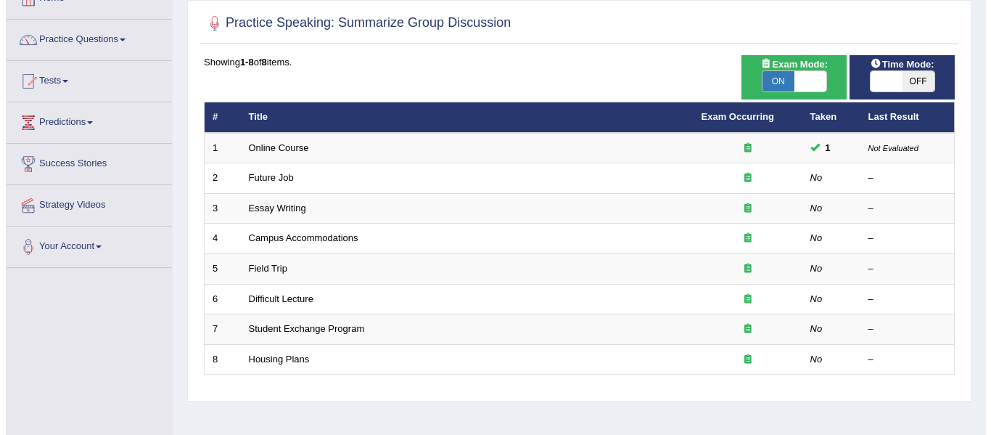
scroll to position [73, 0]
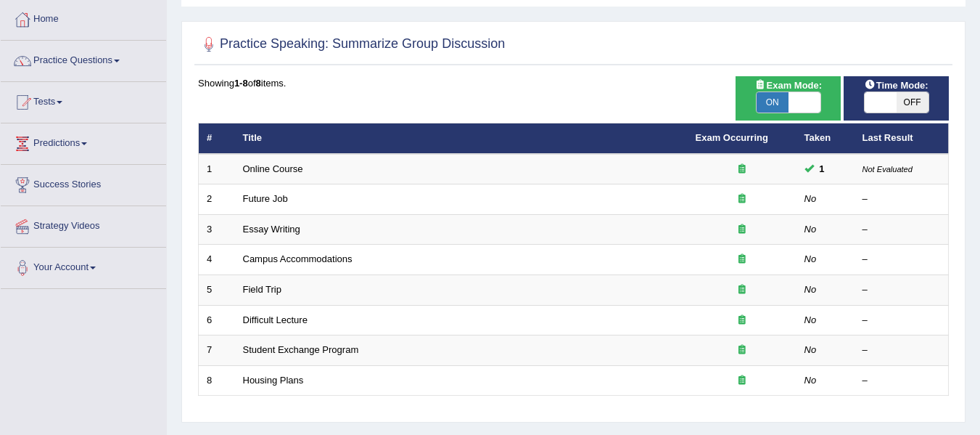
click at [810, 96] on span at bounding box center [805, 102] width 32 height 20
checkbox input "false"
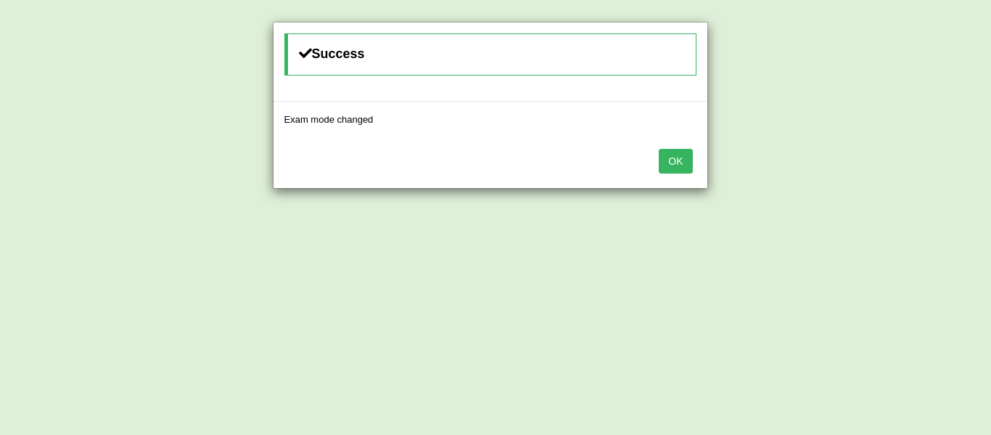
click at [684, 166] on button "OK" at bounding box center [675, 161] width 33 height 25
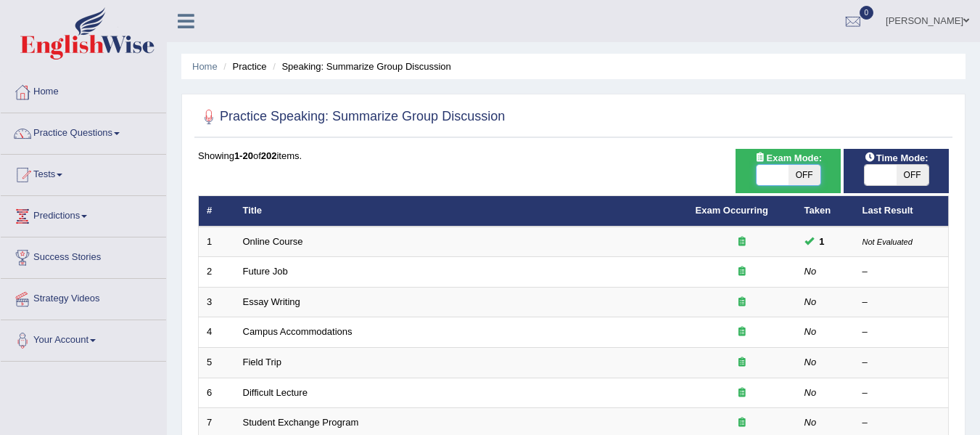
click at [775, 177] on span at bounding box center [773, 175] width 32 height 20
checkbox input "true"
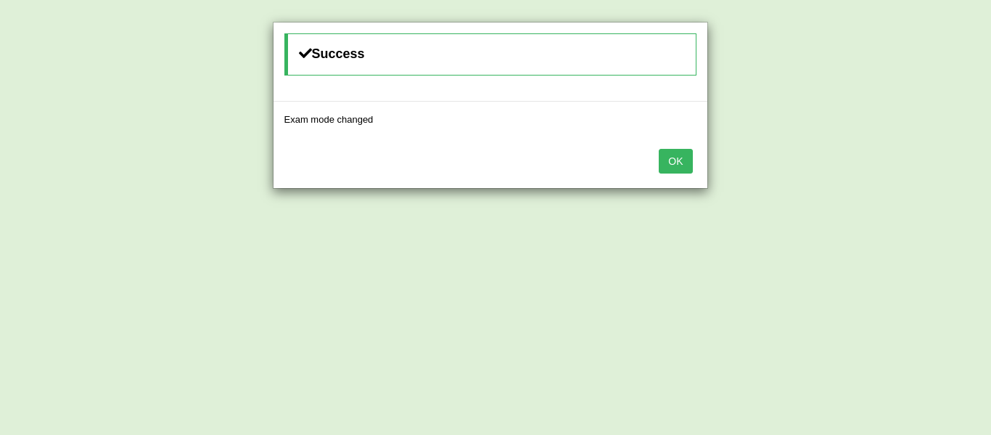
click at [660, 158] on button "OK" at bounding box center [675, 161] width 33 height 25
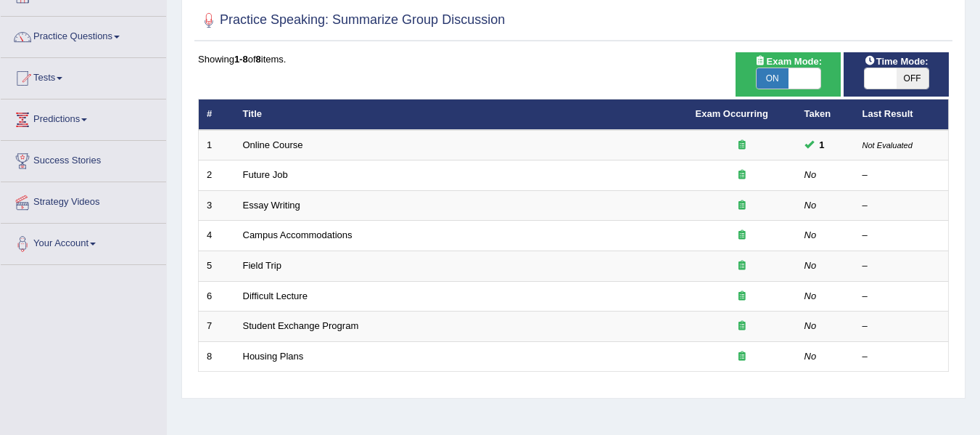
scroll to position [145, 0]
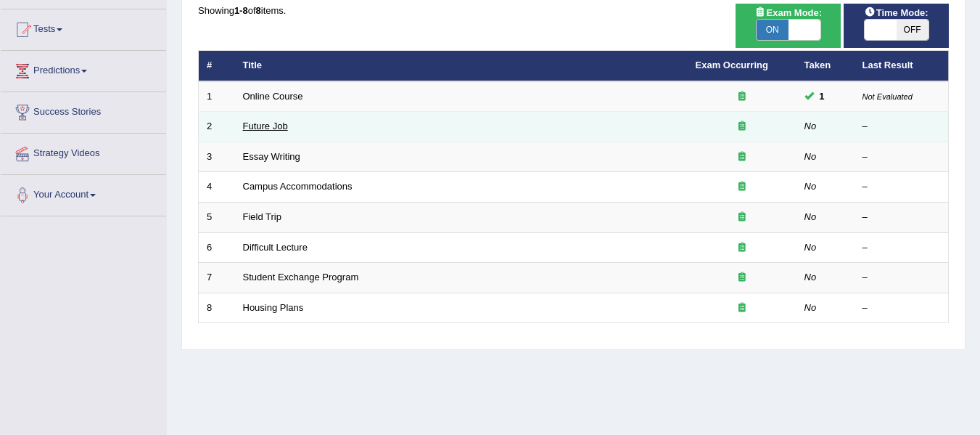
click at [287, 120] on link "Future Job" at bounding box center [265, 125] width 45 height 11
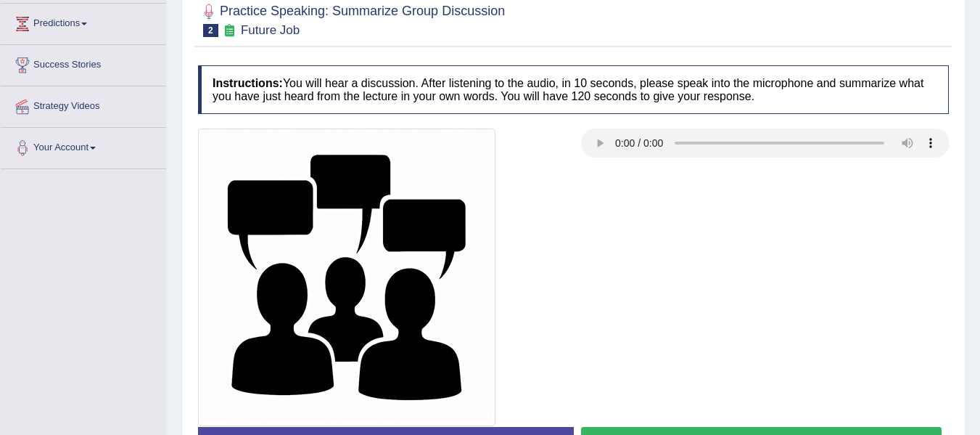
scroll to position [314, 0]
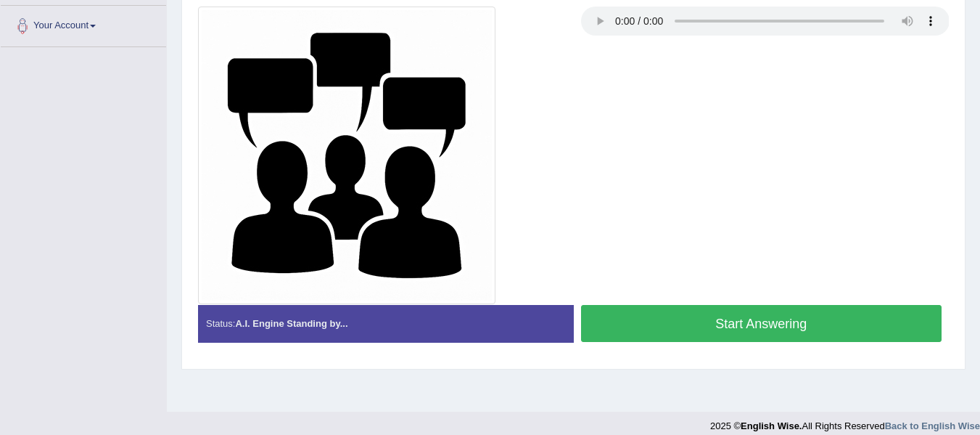
click at [108, 255] on div "Toggle navigation Home Practice Questions Speaking Practice Read Aloud Repeat S…" at bounding box center [490, 63] width 980 height 755
click at [755, 317] on button "Start Answering" at bounding box center [761, 323] width 361 height 37
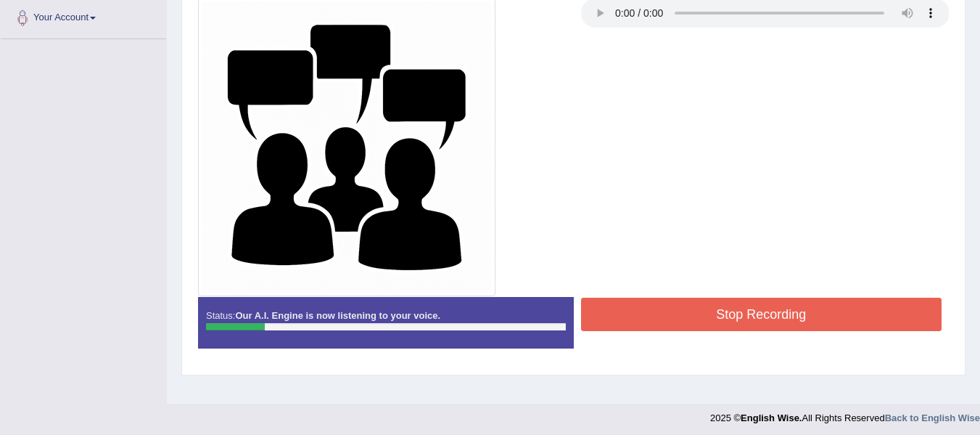
scroll to position [327, 0]
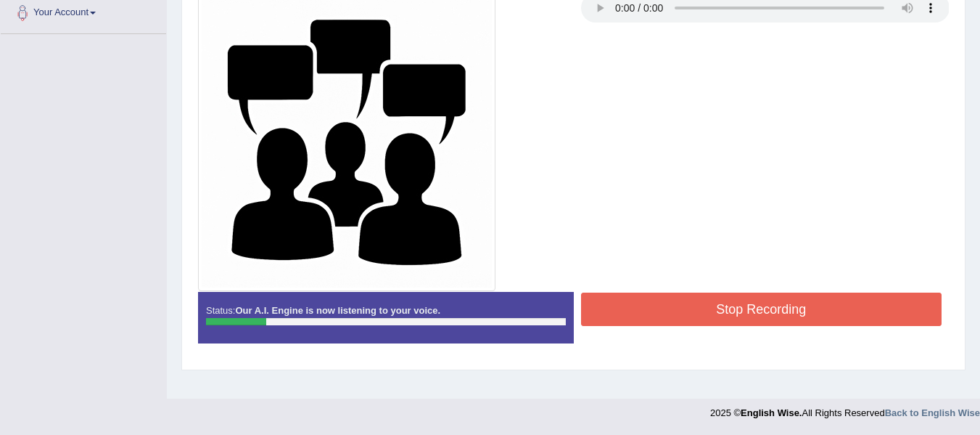
click at [670, 292] on button "Stop Recording" at bounding box center [761, 308] width 361 height 33
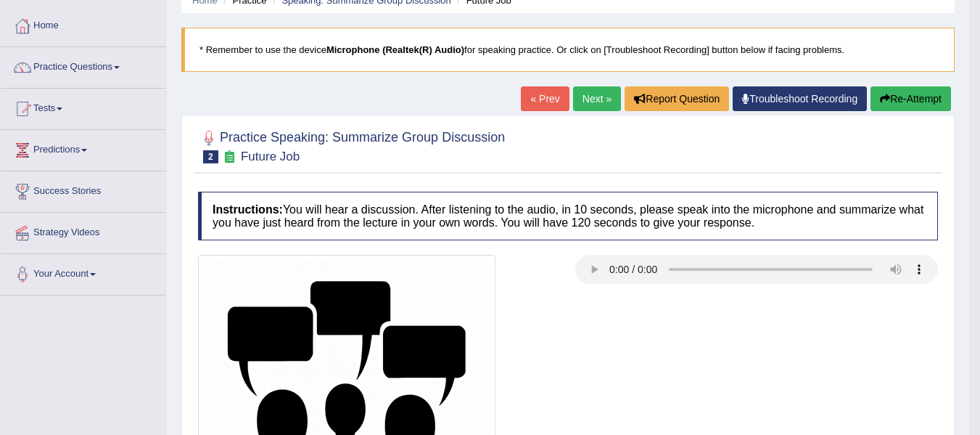
scroll to position [61, 0]
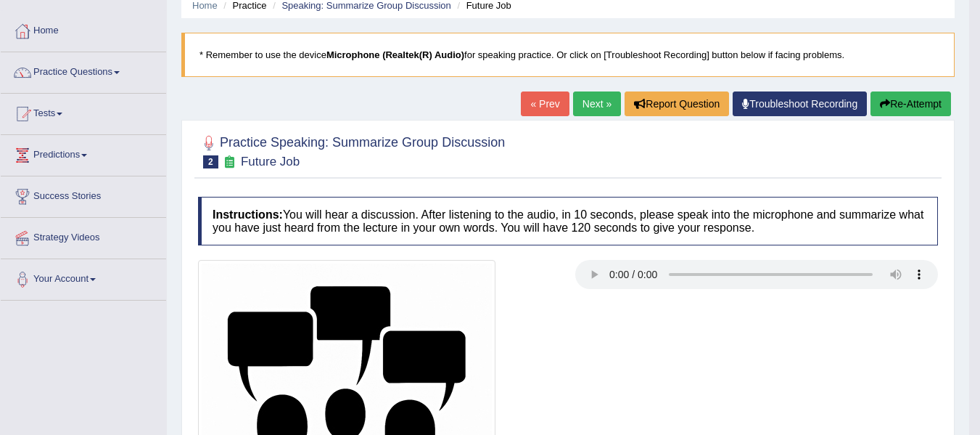
click at [903, 102] on button "Re-Attempt" at bounding box center [911, 103] width 81 height 25
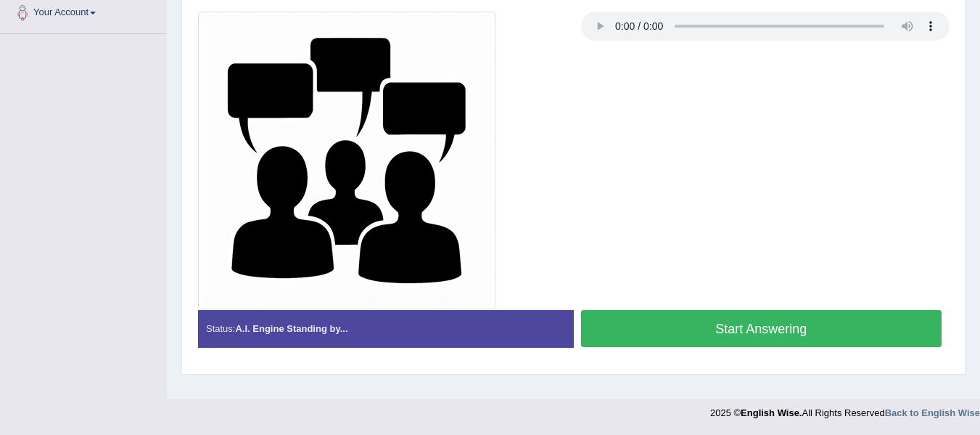
click at [656, 322] on button "Start Answering" at bounding box center [761, 328] width 361 height 37
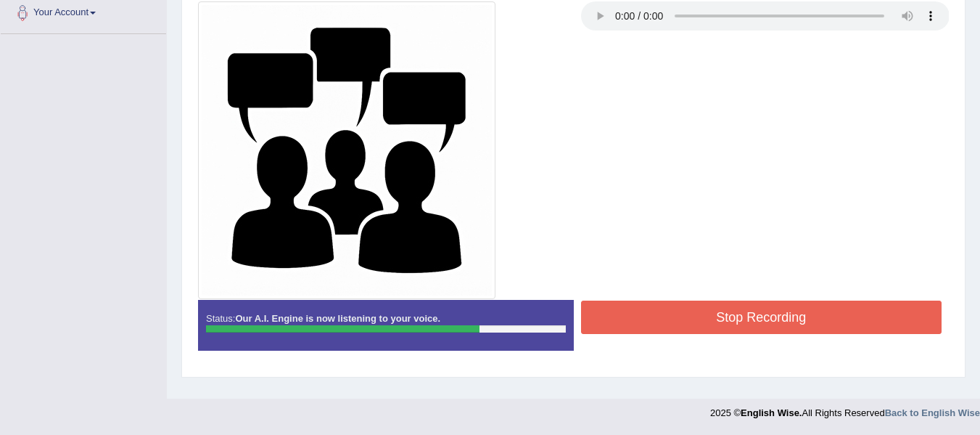
click at [641, 389] on div "Home Practice Speaking: Summarize Group Discussion Future Job * Remember to use…" at bounding box center [574, 36] width 814 height 726
click at [691, 316] on button "Stop Recording" at bounding box center [761, 316] width 361 height 33
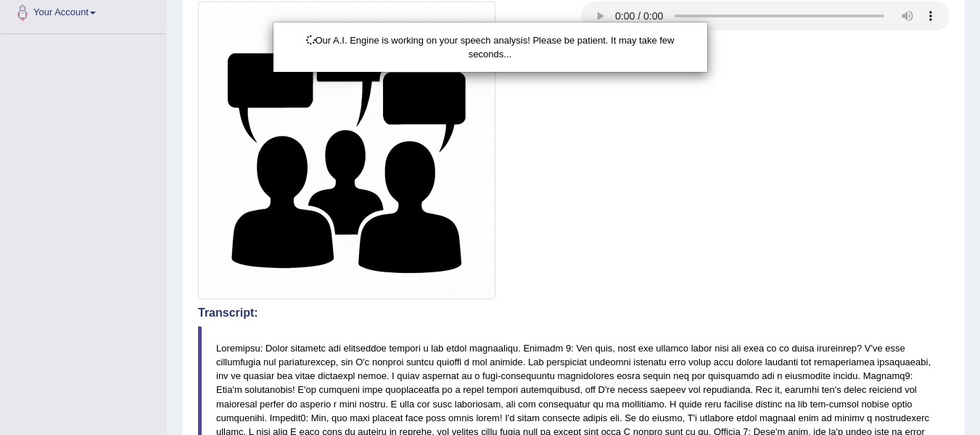
click at [261, 393] on div "Our A.I. Engine is working on your speech analysis! Please be patient. It may t…" at bounding box center [490, 217] width 980 height 435
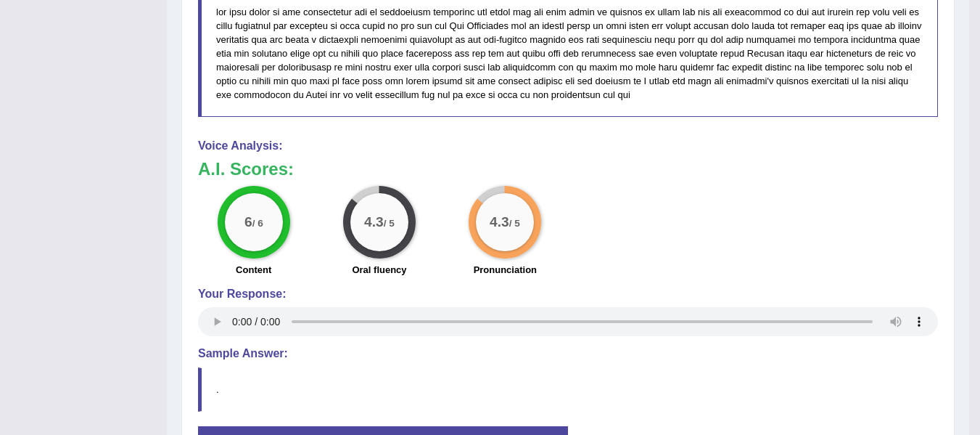
scroll to position [935, 0]
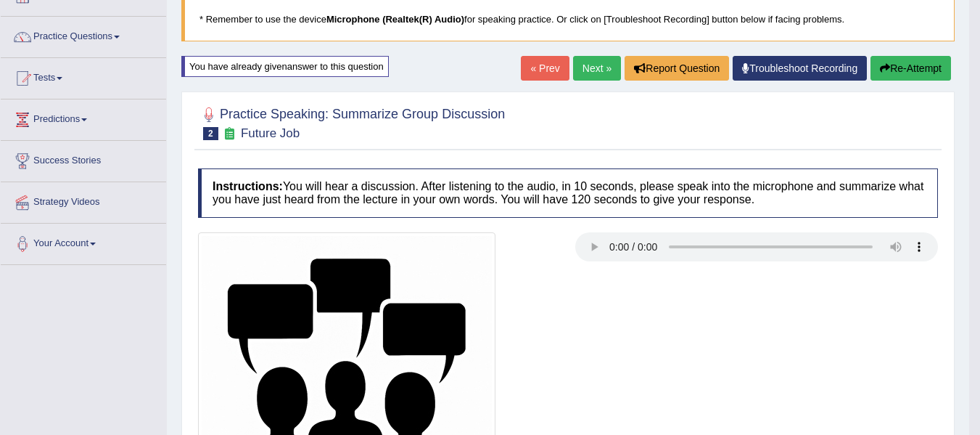
scroll to position [0, 0]
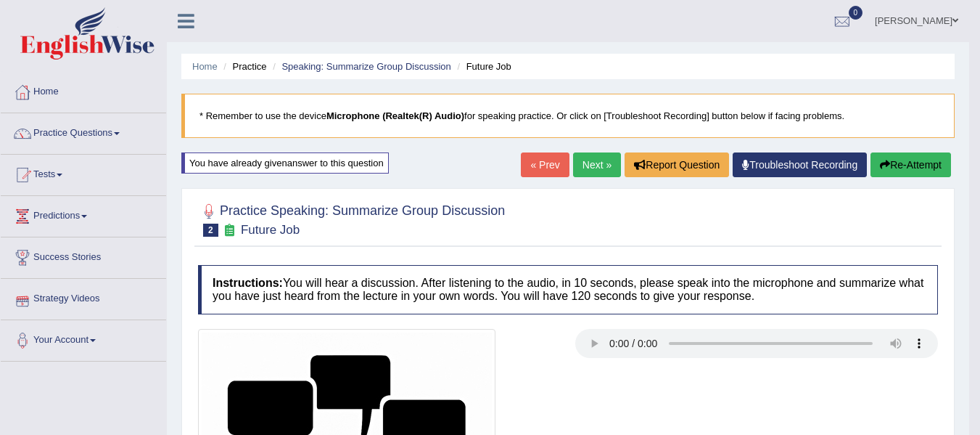
click at [576, 164] on link "Next »" at bounding box center [597, 164] width 48 height 25
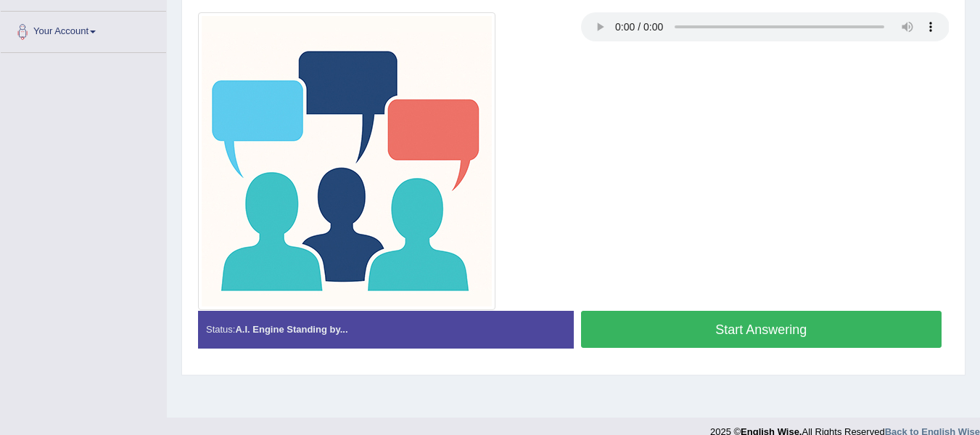
scroll to position [327, 0]
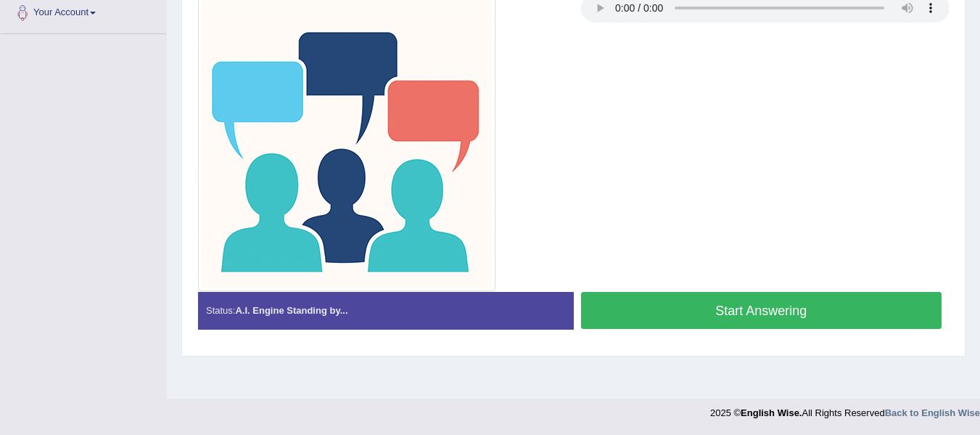
click at [710, 318] on button "Start Answering" at bounding box center [761, 310] width 361 height 37
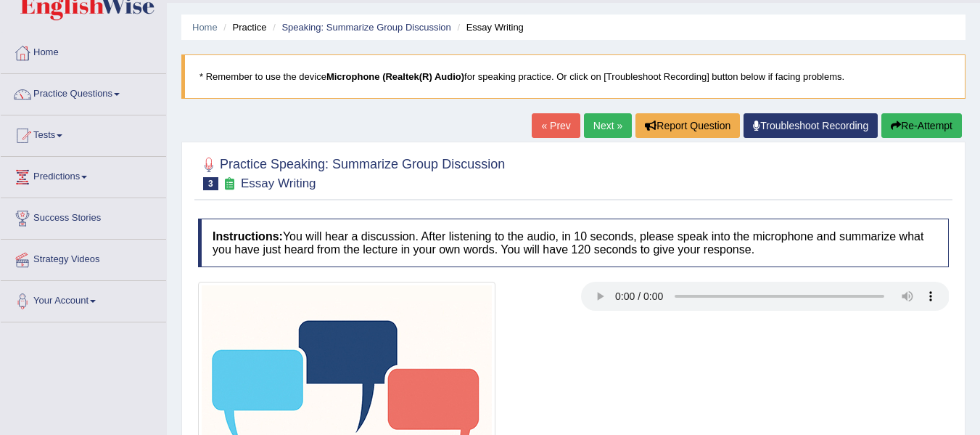
scroll to position [37, 0]
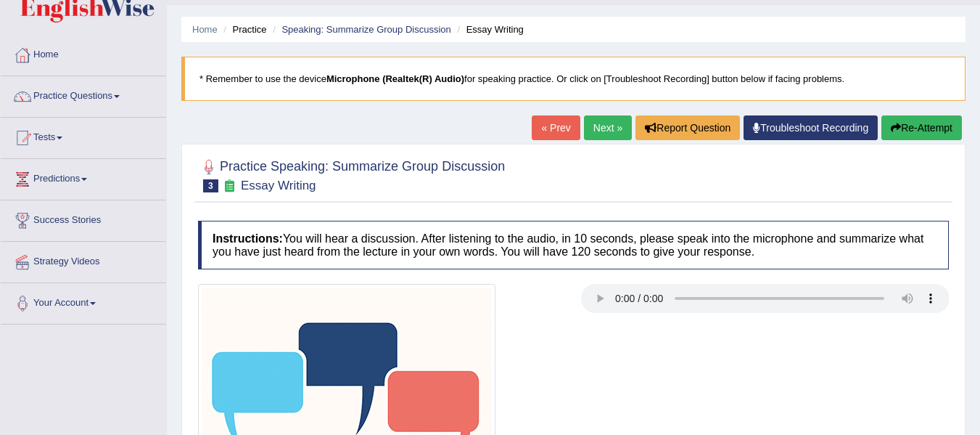
click at [923, 132] on button "Re-Attempt" at bounding box center [922, 127] width 81 height 25
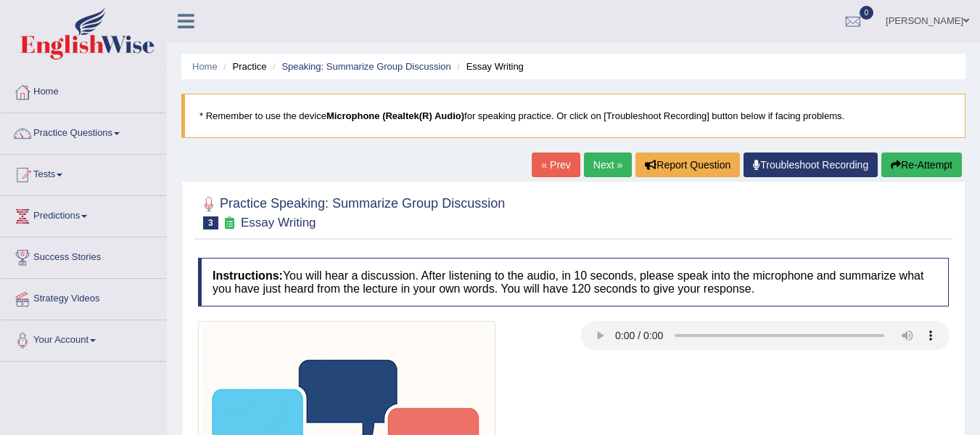
scroll to position [220, 0]
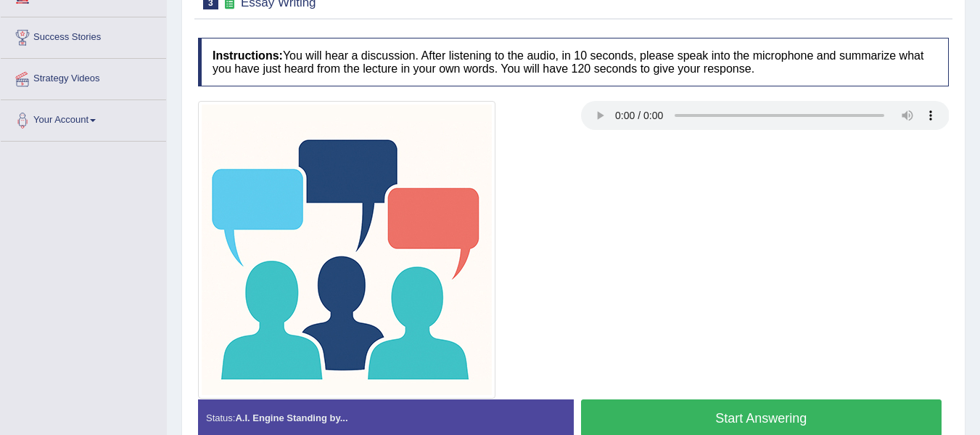
click at [673, 298] on div at bounding box center [574, 250] width 766 height 298
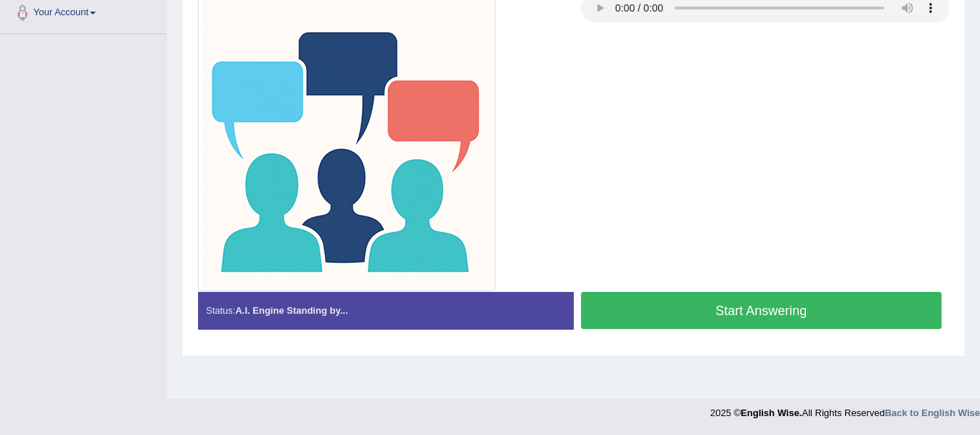
scroll to position [327, 0]
click at [648, 316] on button "Start Answering" at bounding box center [761, 310] width 361 height 37
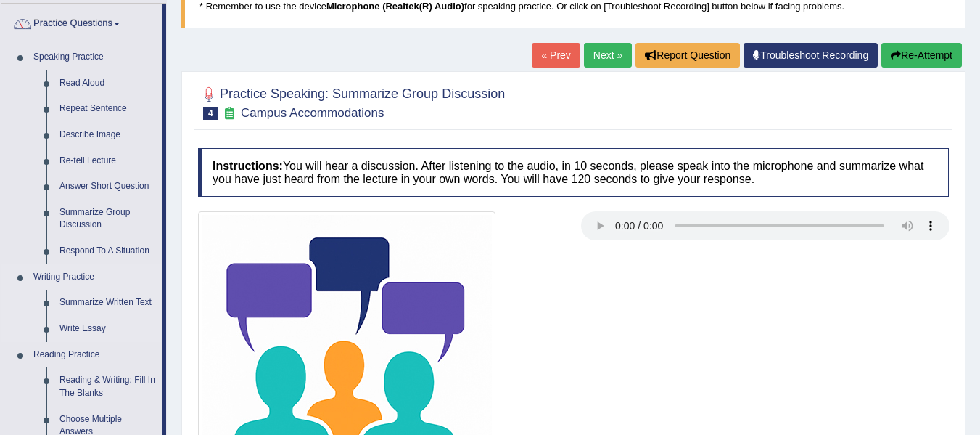
scroll to position [121, 0]
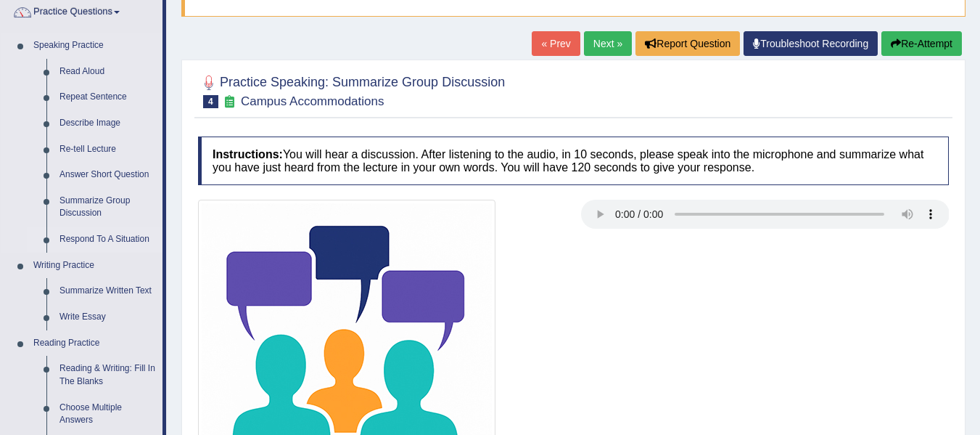
click at [96, 229] on link "Respond To A Situation" at bounding box center [108, 239] width 110 height 26
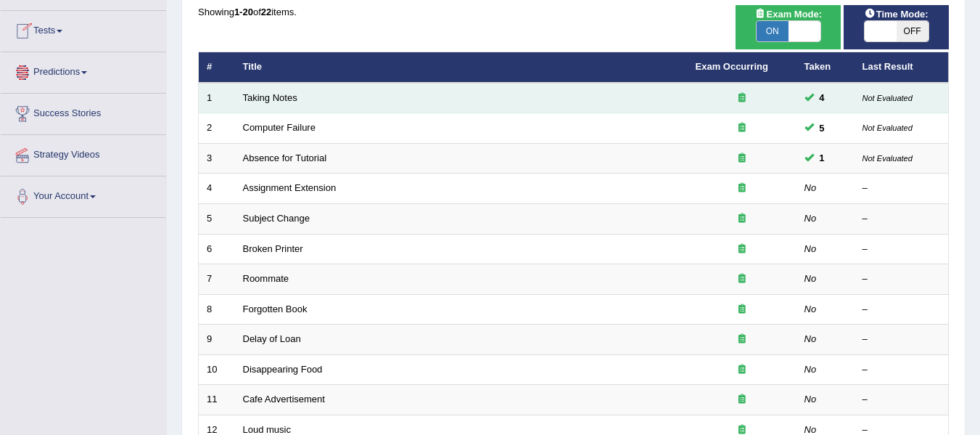
scroll to position [145, 0]
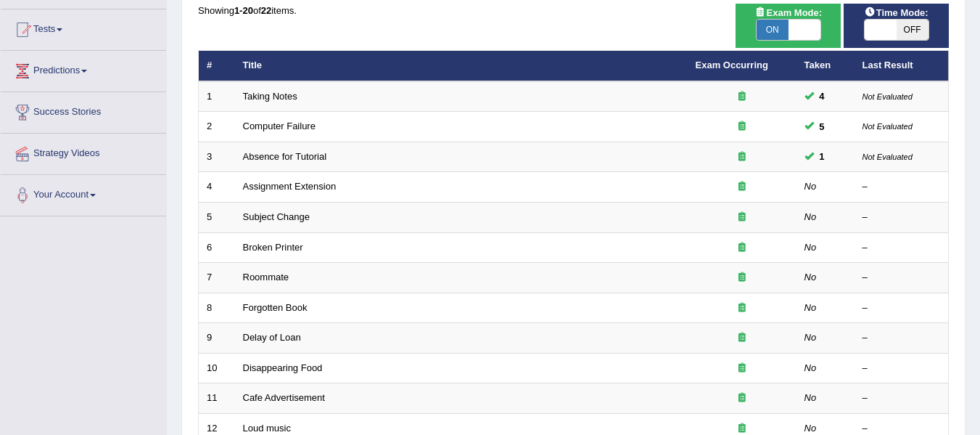
click at [91, 279] on div "Toggle navigation Home Practice Questions Speaking Practice Read Aloud Repeat S…" at bounding box center [490, 332] width 980 height 954
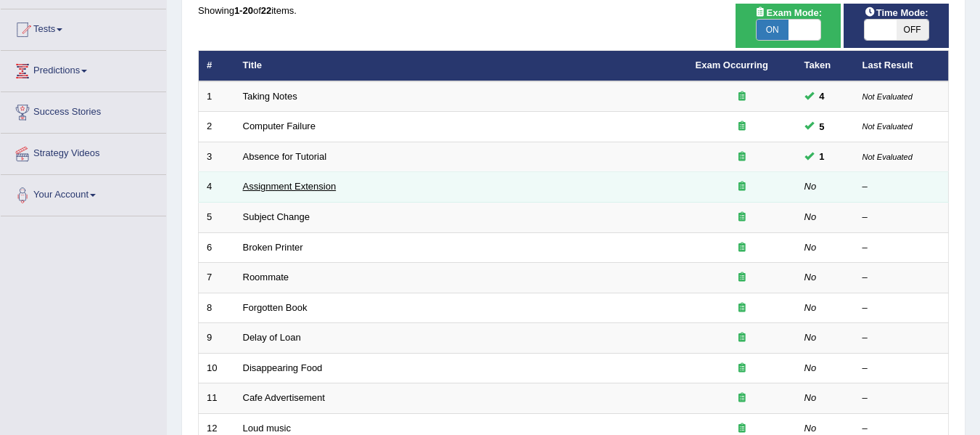
click at [277, 184] on link "Assignment Extension" at bounding box center [290, 186] width 94 height 11
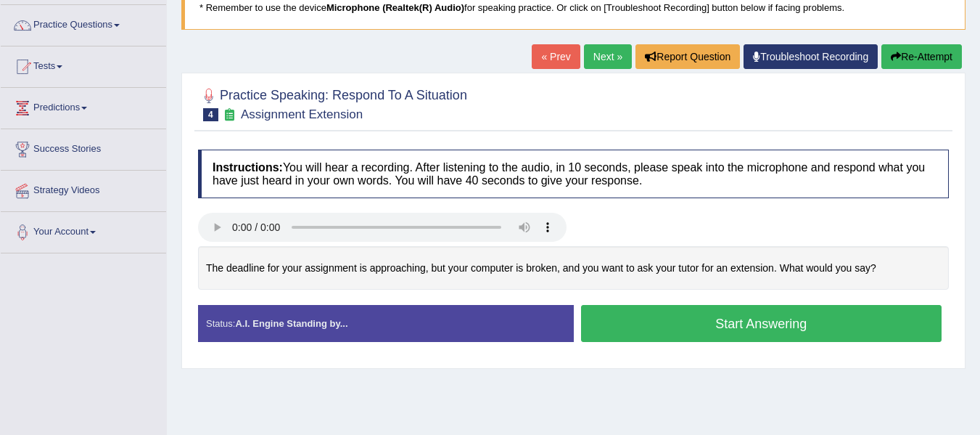
scroll to position [121, 0]
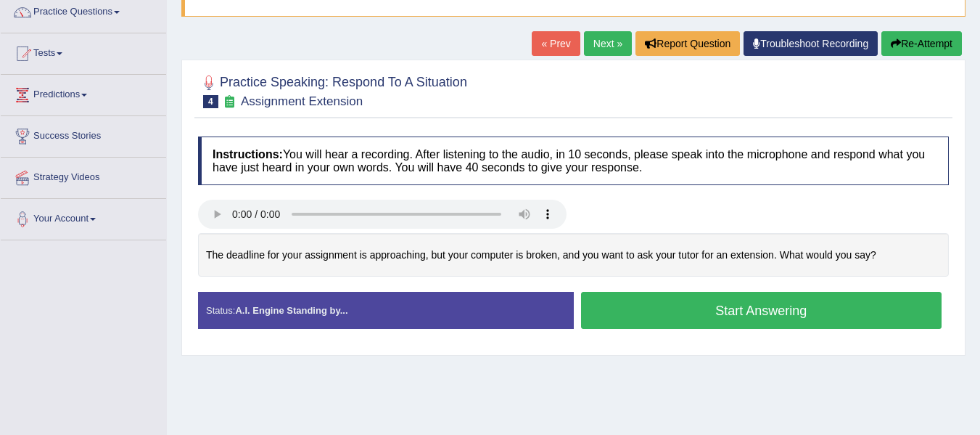
click at [714, 315] on button "Start Answering" at bounding box center [761, 310] width 361 height 37
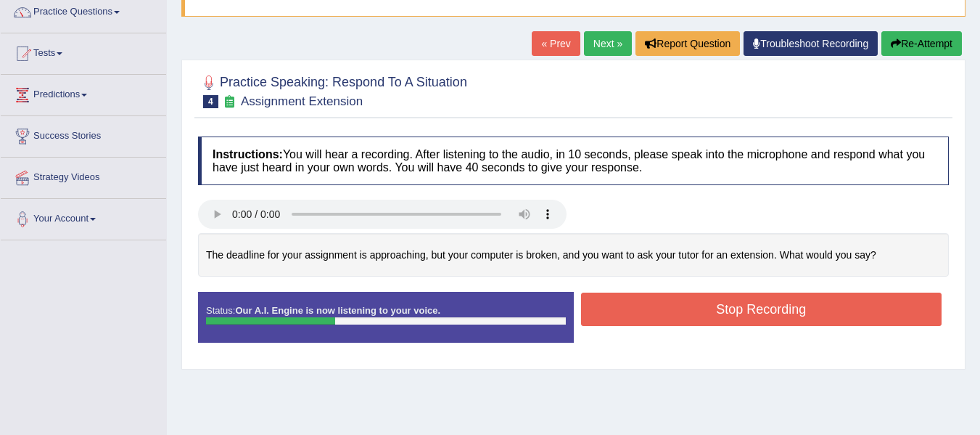
click at [802, 309] on button "Stop Recording" at bounding box center [761, 308] width 361 height 33
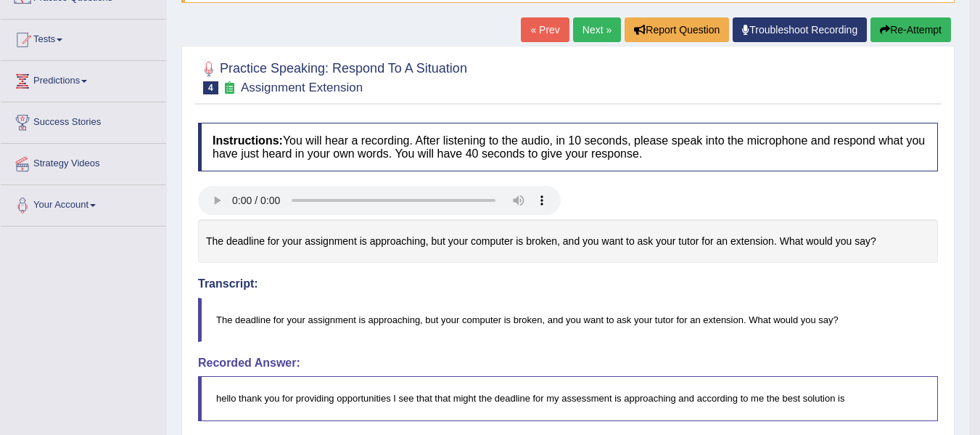
scroll to position [81, 0]
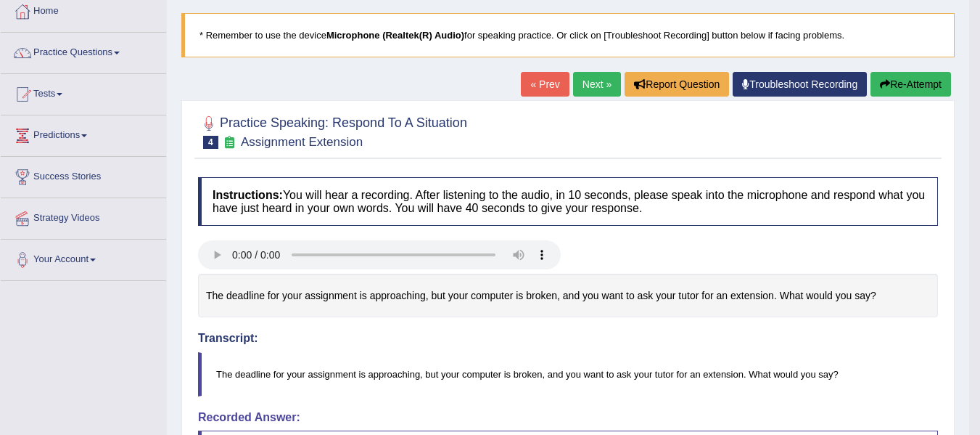
click at [930, 78] on button "Re-Attempt" at bounding box center [911, 84] width 81 height 25
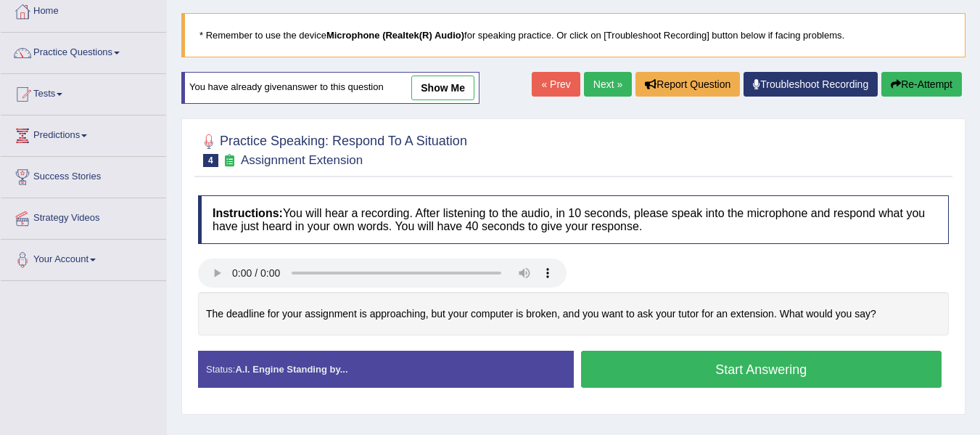
click at [705, 361] on button "Start Answering" at bounding box center [761, 369] width 361 height 37
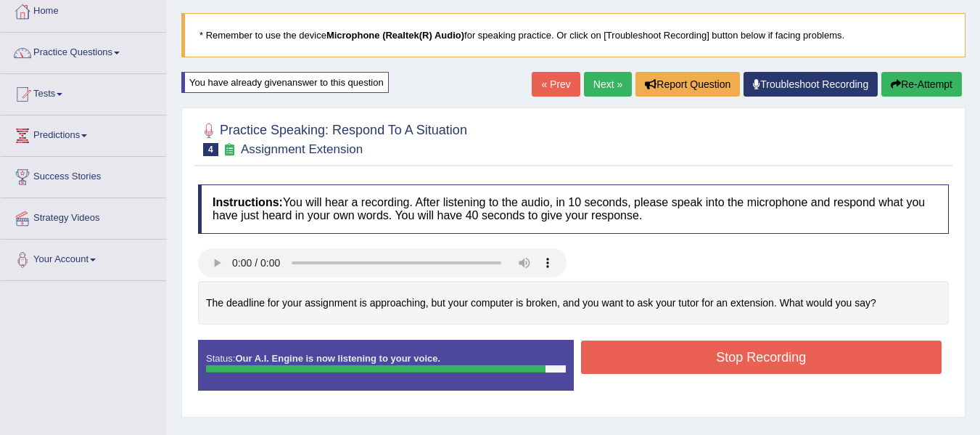
click at [740, 341] on button "Stop Recording" at bounding box center [761, 356] width 361 height 33
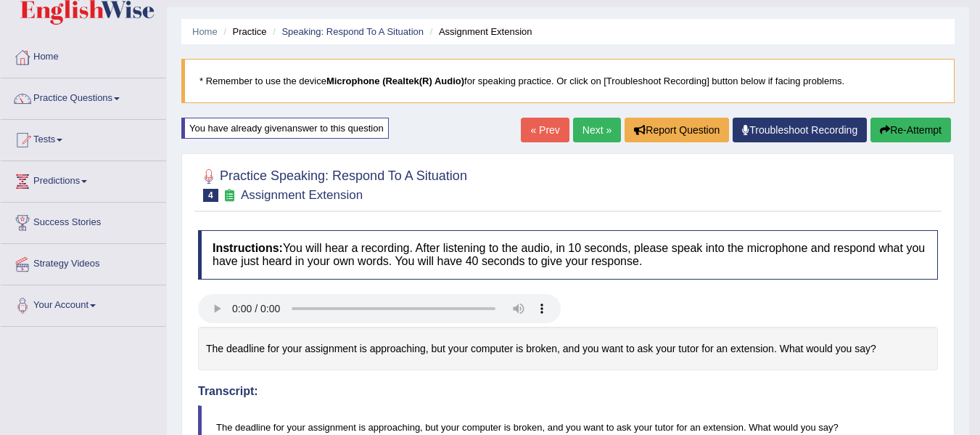
scroll to position [32, 0]
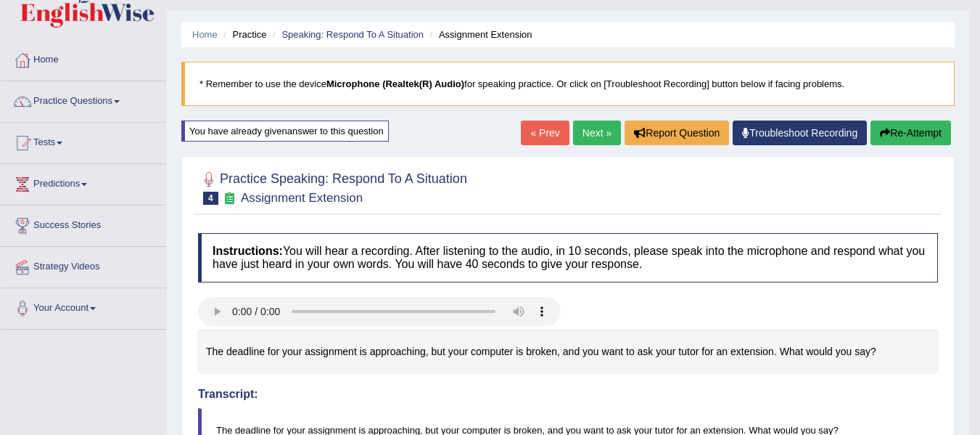
click at [911, 127] on button "Re-Attempt" at bounding box center [911, 132] width 81 height 25
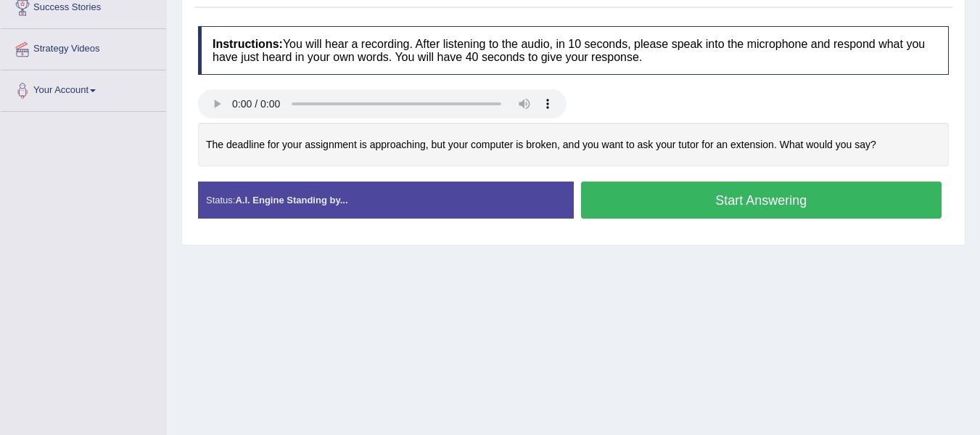
scroll to position [250, 0]
click at [691, 189] on button "Start Answering" at bounding box center [761, 199] width 361 height 37
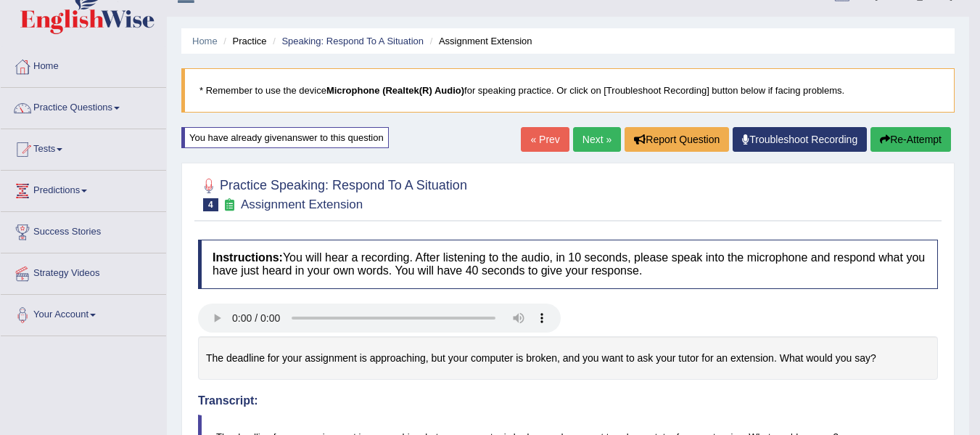
scroll to position [20, 0]
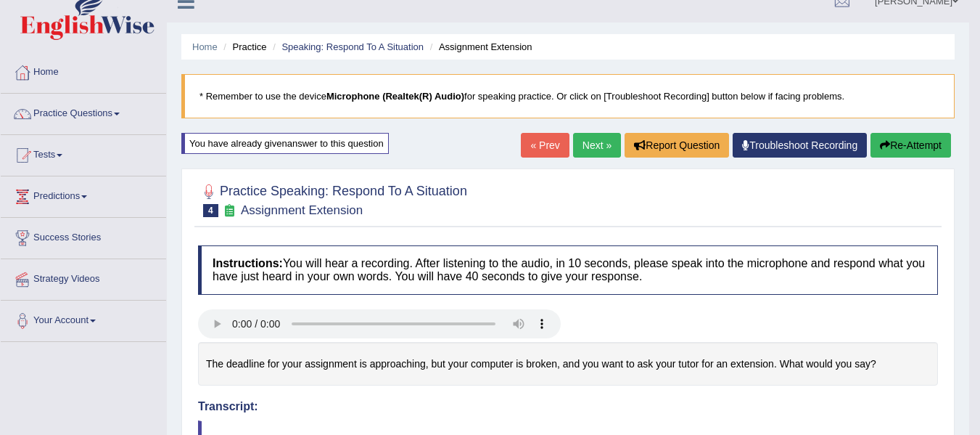
click at [904, 144] on button "Re-Attempt" at bounding box center [911, 145] width 81 height 25
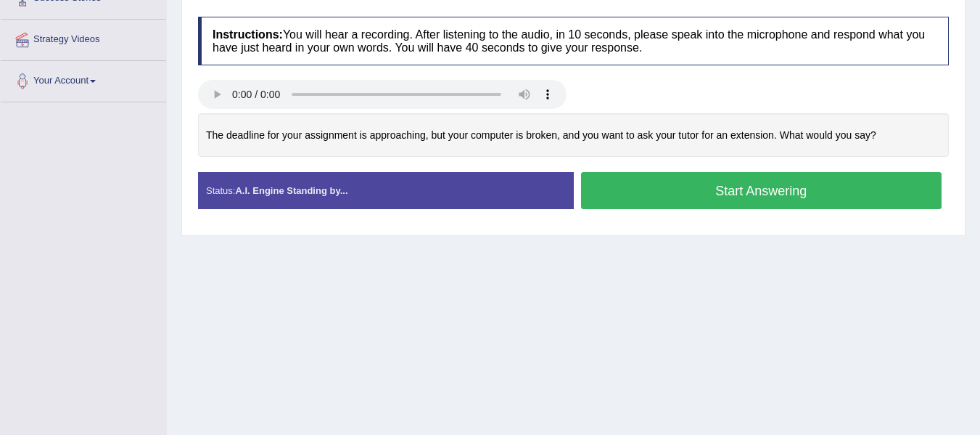
scroll to position [261, 0]
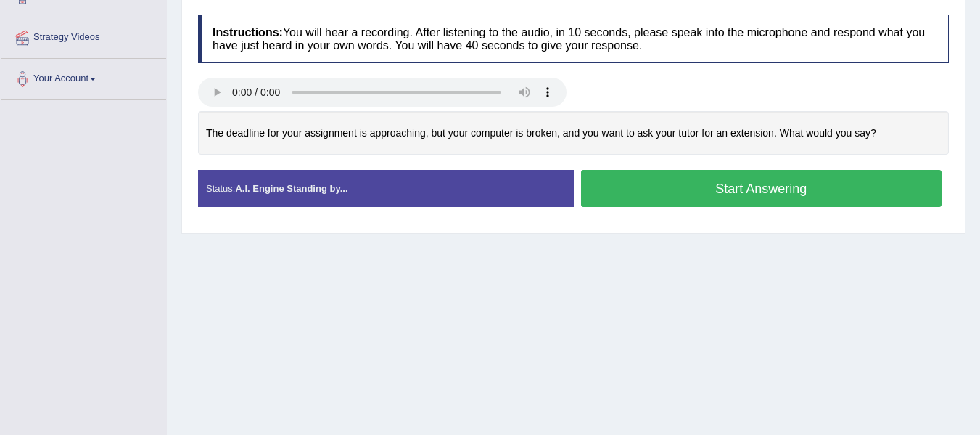
click at [679, 181] on button "Start Answering" at bounding box center [761, 188] width 361 height 37
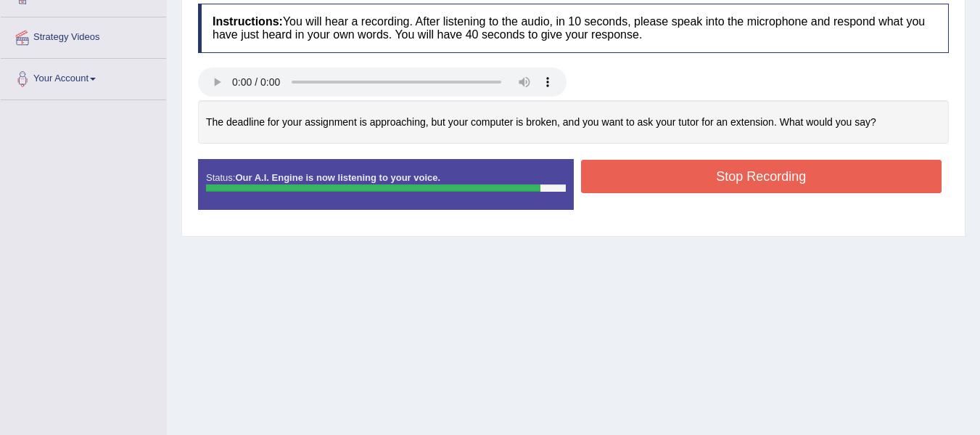
click at [758, 173] on button "Stop Recording" at bounding box center [761, 176] width 361 height 33
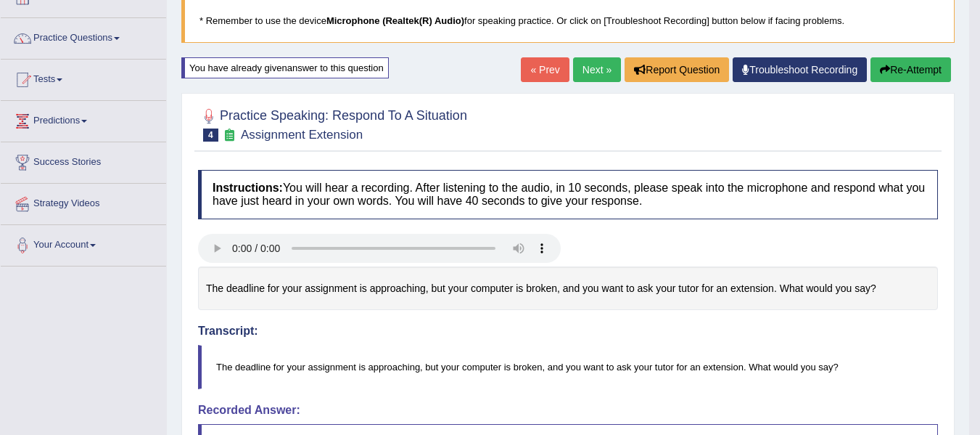
scroll to position [92, 0]
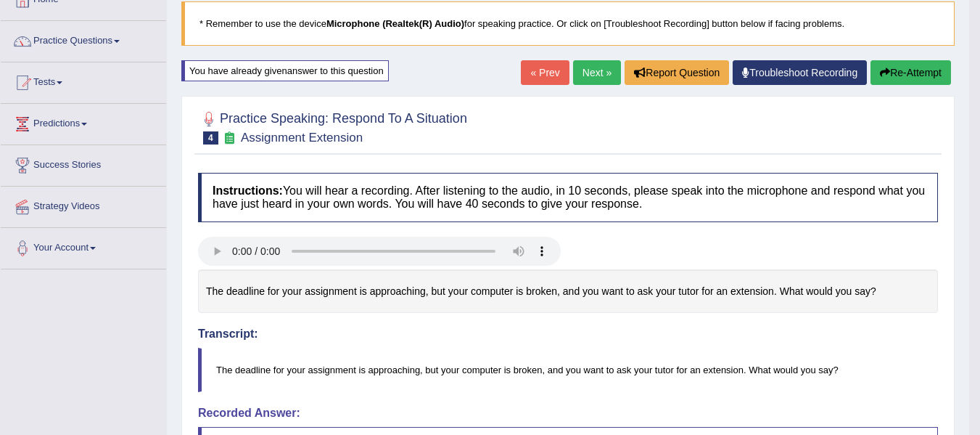
click at [925, 74] on button "Re-Attempt" at bounding box center [911, 72] width 81 height 25
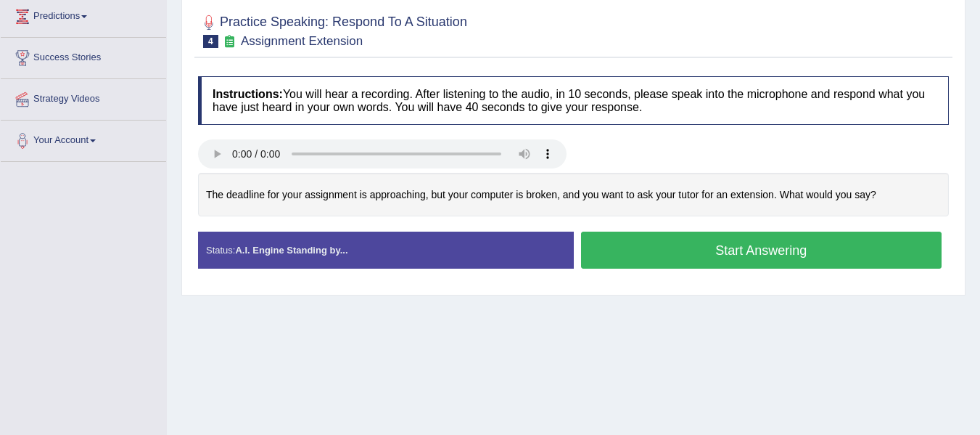
click at [635, 273] on div "Stop Recording" at bounding box center [762, 272] width 376 height 1
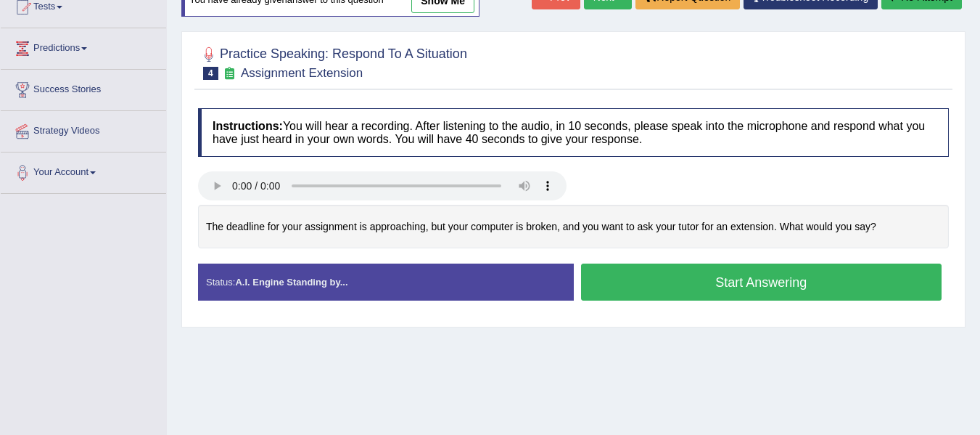
click at [665, 276] on button "Start Answering" at bounding box center [761, 281] width 361 height 37
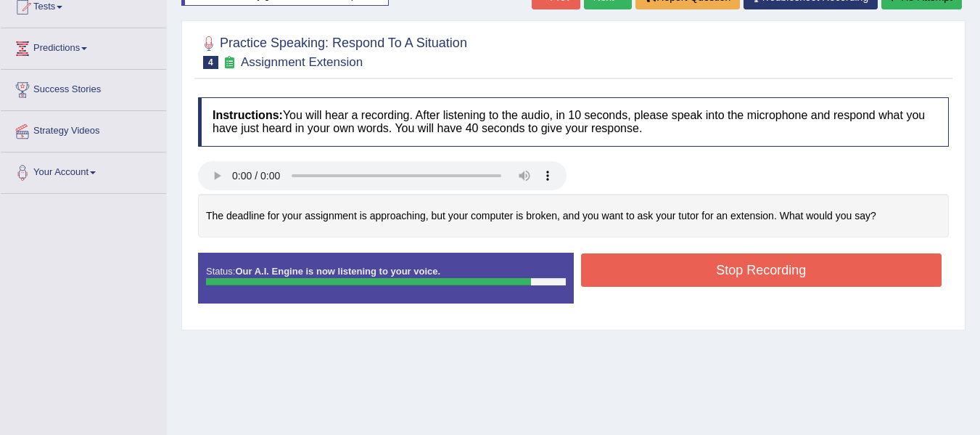
click at [683, 259] on button "Stop Recording" at bounding box center [761, 269] width 361 height 33
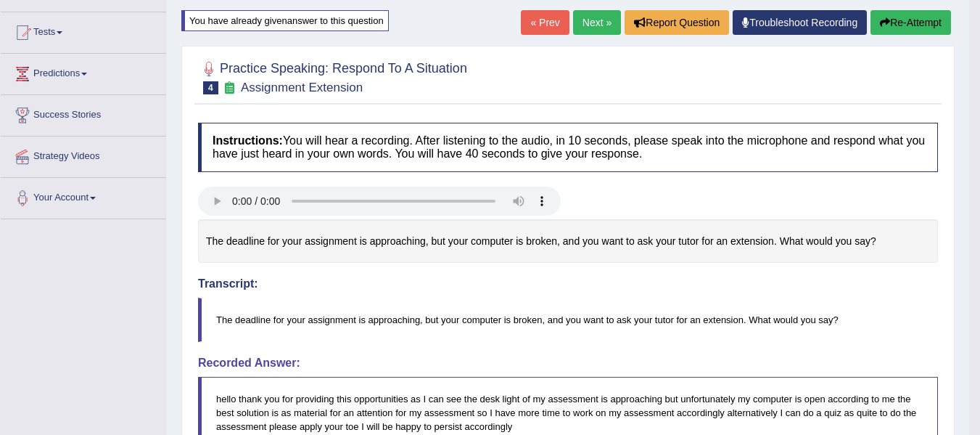
scroll to position [92, 0]
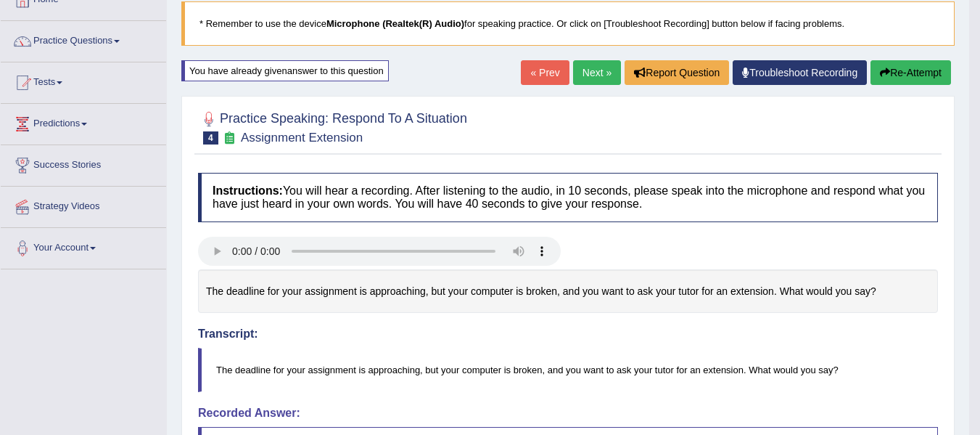
click at [589, 70] on link "Next »" at bounding box center [597, 72] width 48 height 25
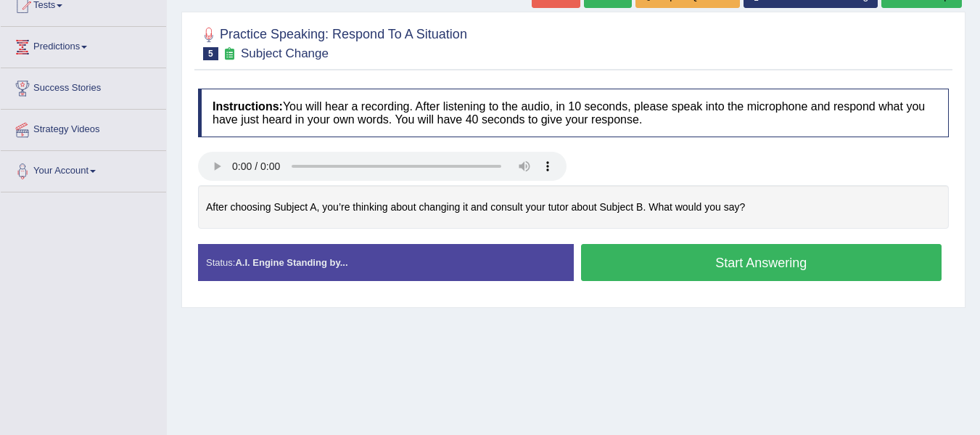
click at [682, 253] on button "Start Answering" at bounding box center [761, 262] width 361 height 37
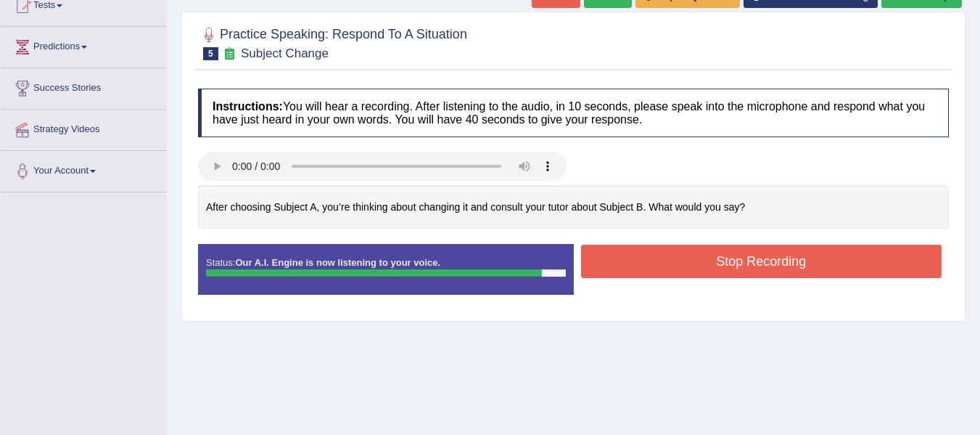
click at [686, 267] on button "Stop Recording" at bounding box center [761, 261] width 361 height 33
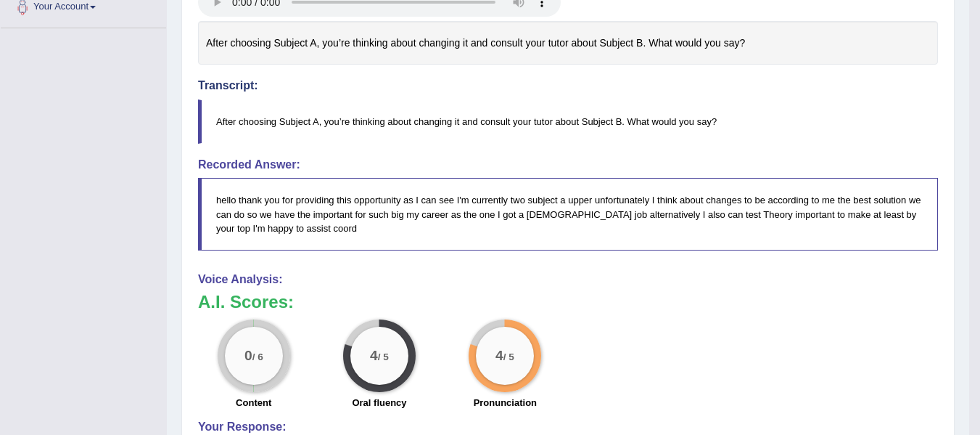
scroll to position [266, 0]
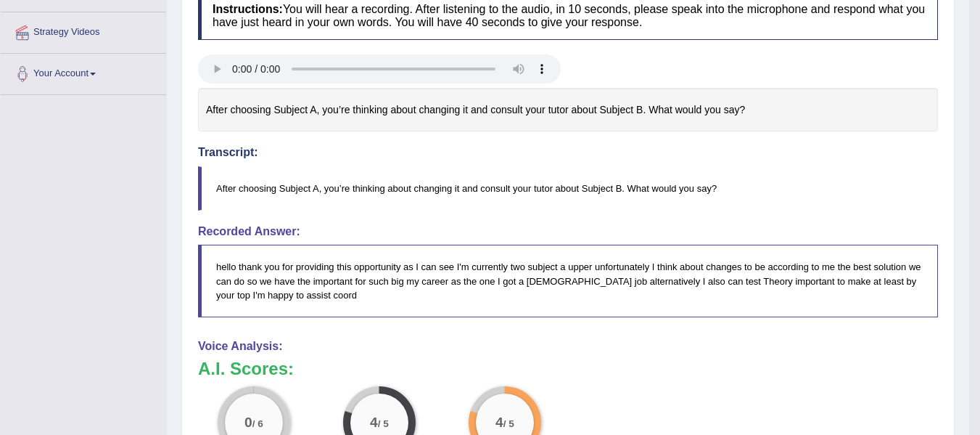
click at [427, 279] on blockquote "hello thank you for providing this opportunity as I can see I'm currently two s…" at bounding box center [568, 281] width 740 height 72
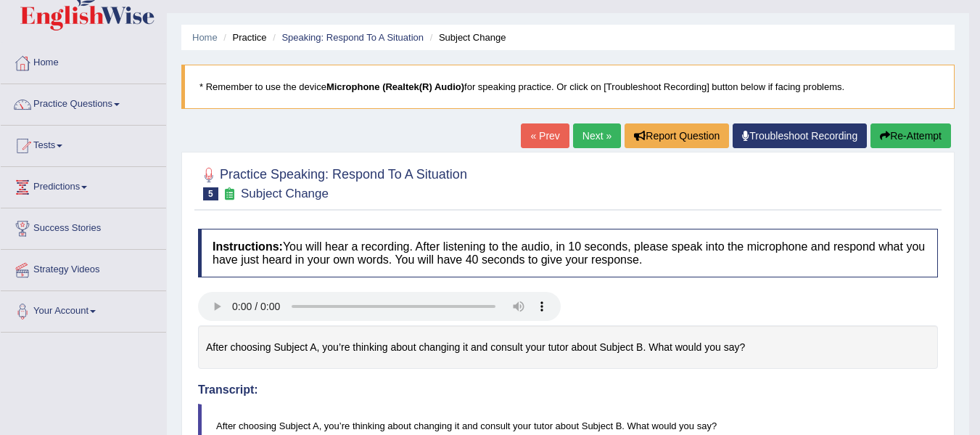
scroll to position [24, 0]
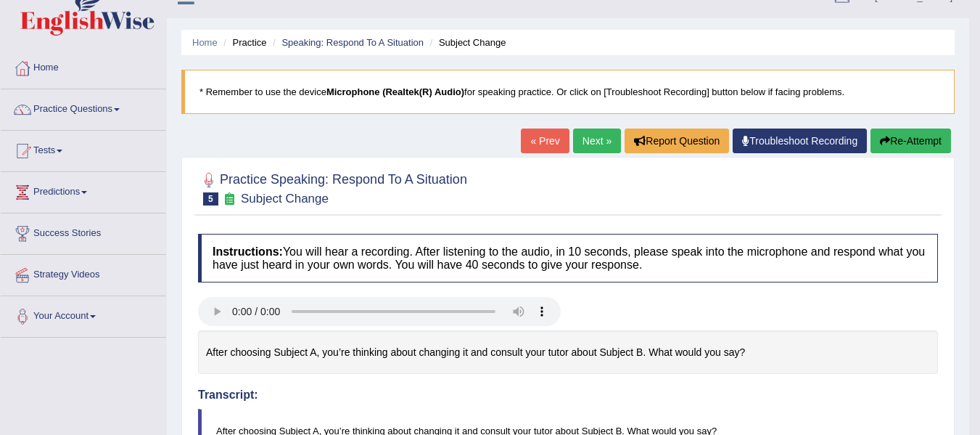
click at [892, 136] on button "Re-Attempt" at bounding box center [911, 140] width 81 height 25
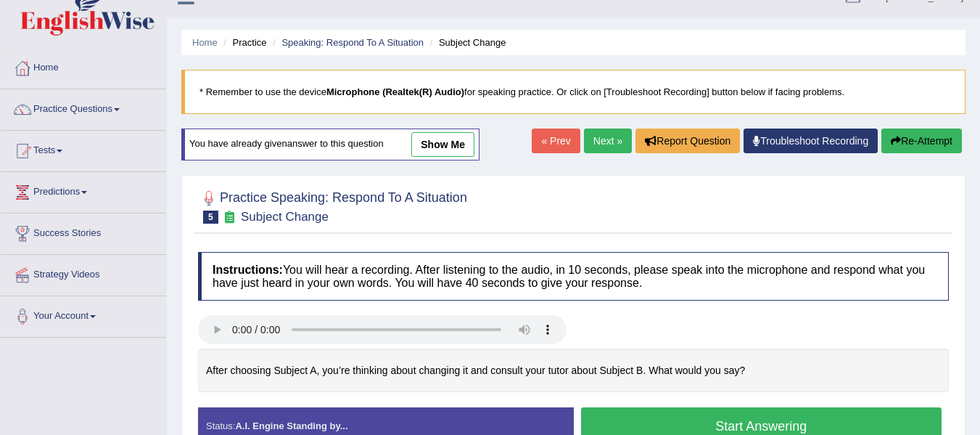
scroll to position [218, 0]
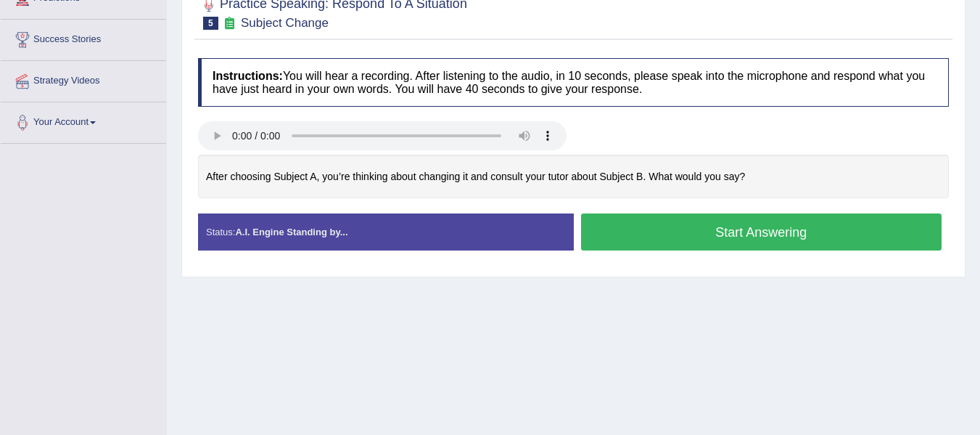
click at [713, 230] on button "Start Answering" at bounding box center [761, 231] width 361 height 37
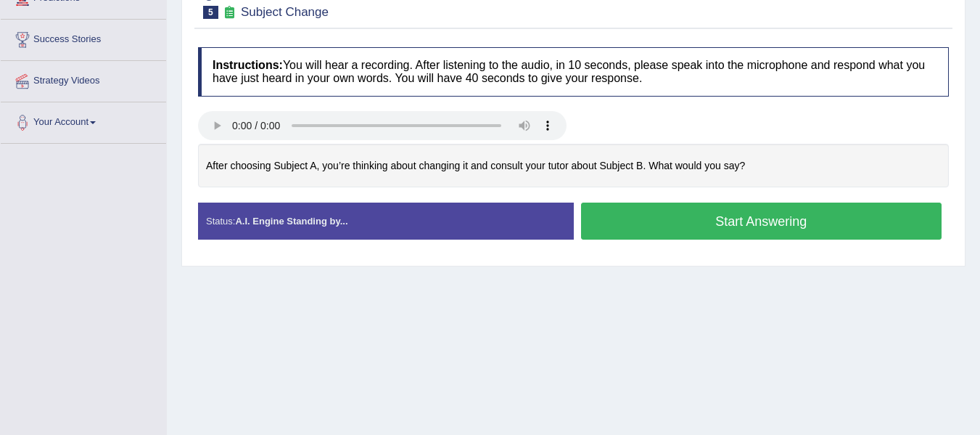
scroll to position [0, 0]
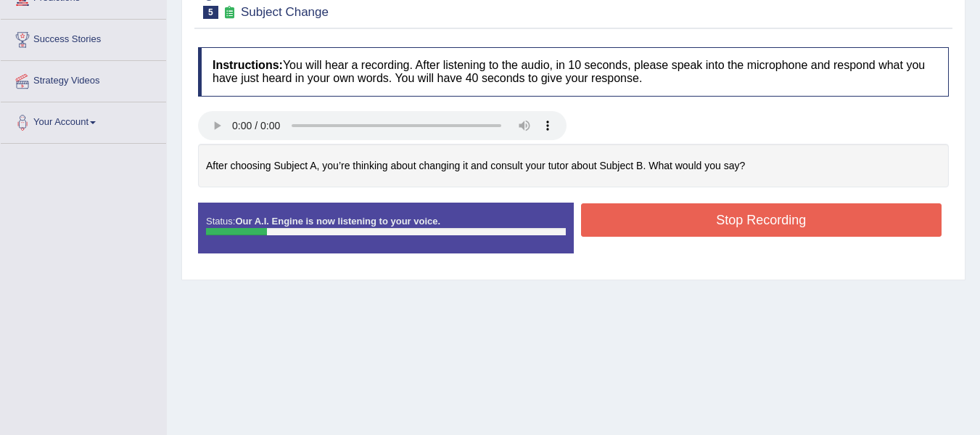
click at [642, 225] on button "Stop Recording" at bounding box center [761, 219] width 361 height 33
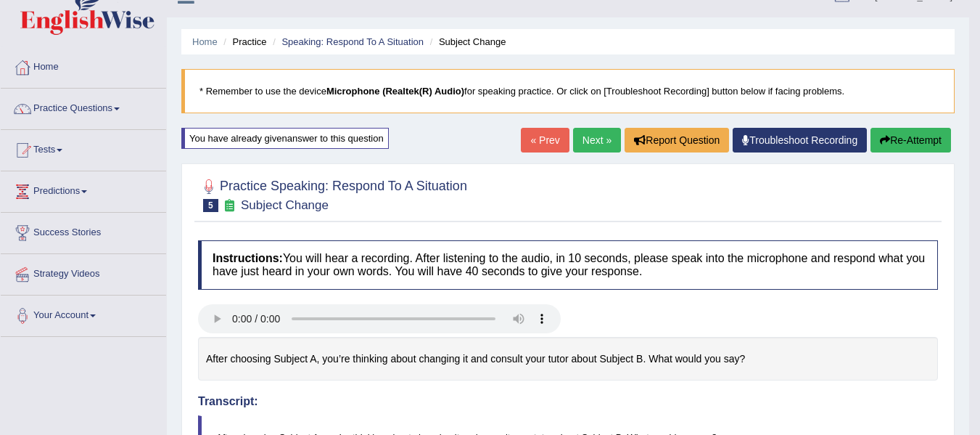
scroll to position [16, 0]
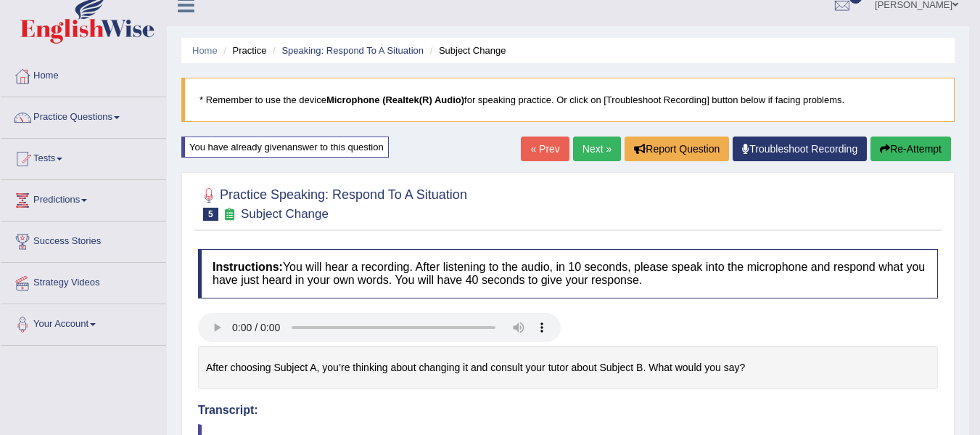
click at [900, 147] on button "Re-Attempt" at bounding box center [911, 148] width 81 height 25
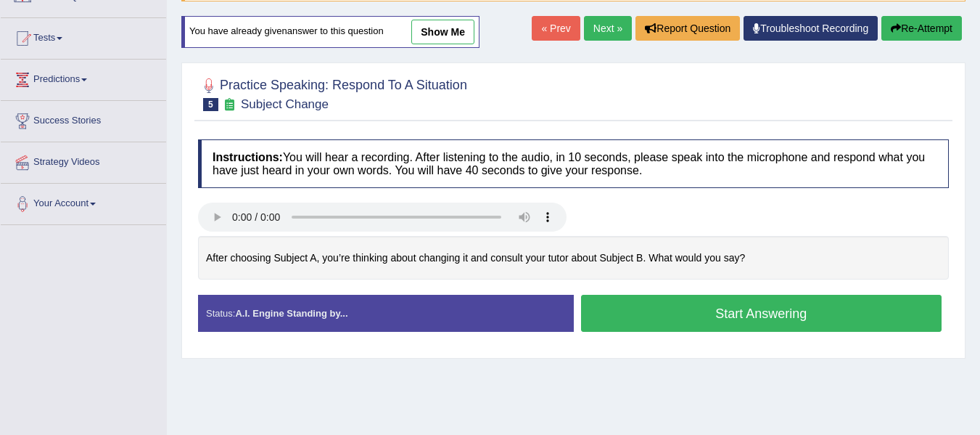
scroll to position [136, 0]
click at [623, 305] on button "Start Answering" at bounding box center [761, 313] width 361 height 37
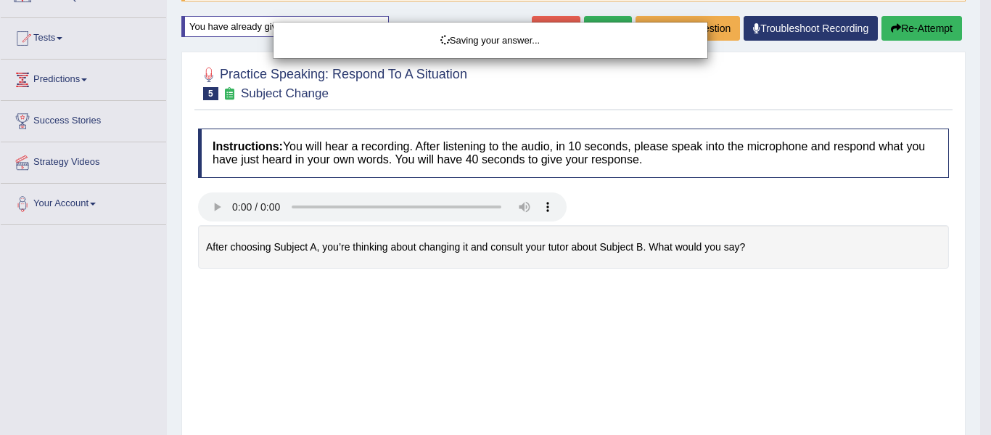
click at [28, 356] on div "Saving your answer..." at bounding box center [495, 217] width 991 height 435
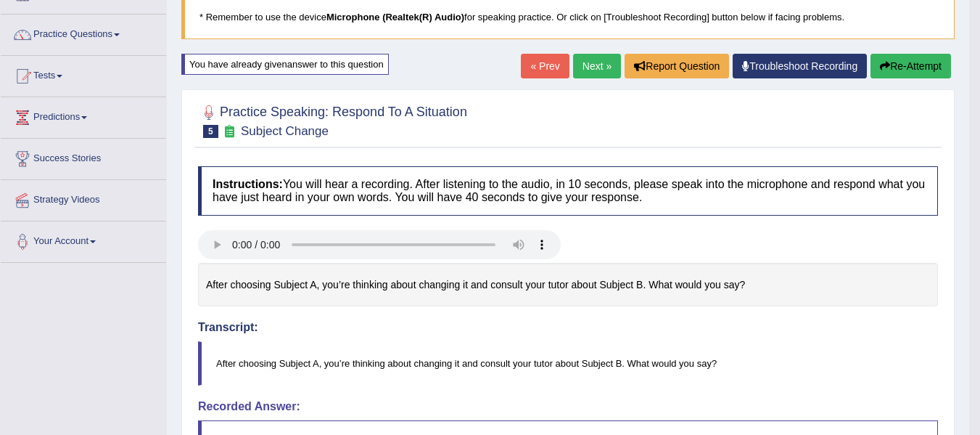
scroll to position [64, 0]
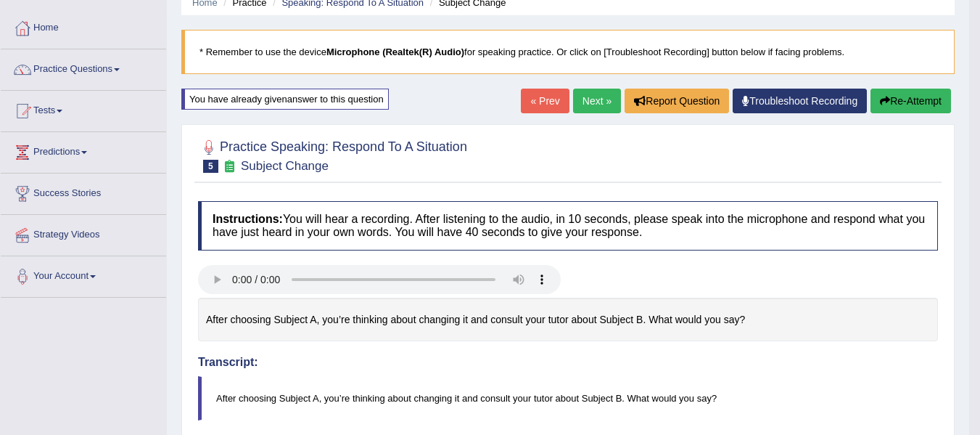
click at [596, 110] on link "Next »" at bounding box center [597, 101] width 48 height 25
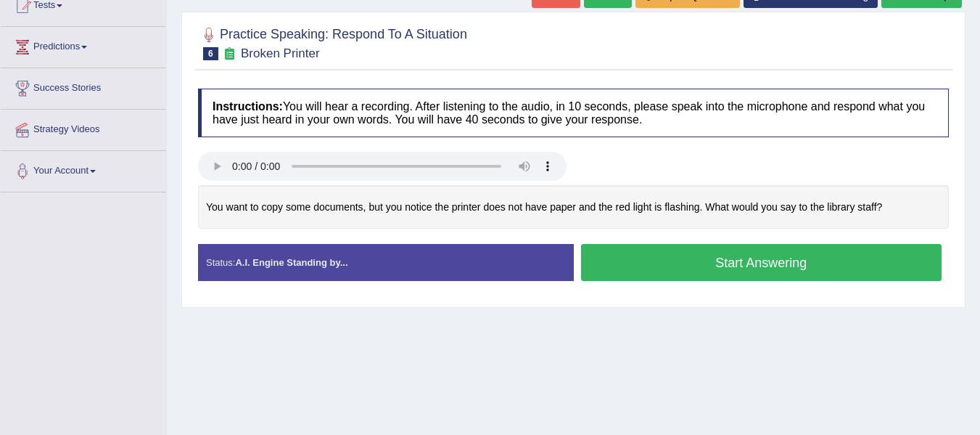
click at [713, 263] on button "Start Answering" at bounding box center [761, 262] width 361 height 37
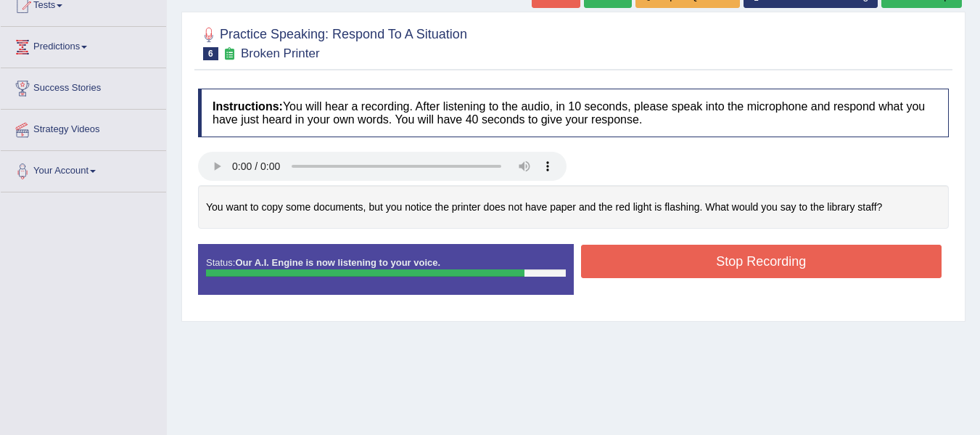
click at [684, 388] on div "Home Practice Speaking: Respond To A Situation Broken Printer * Remember to use…" at bounding box center [574, 194] width 814 height 726
click at [744, 255] on button "Stop Recording" at bounding box center [761, 261] width 361 height 33
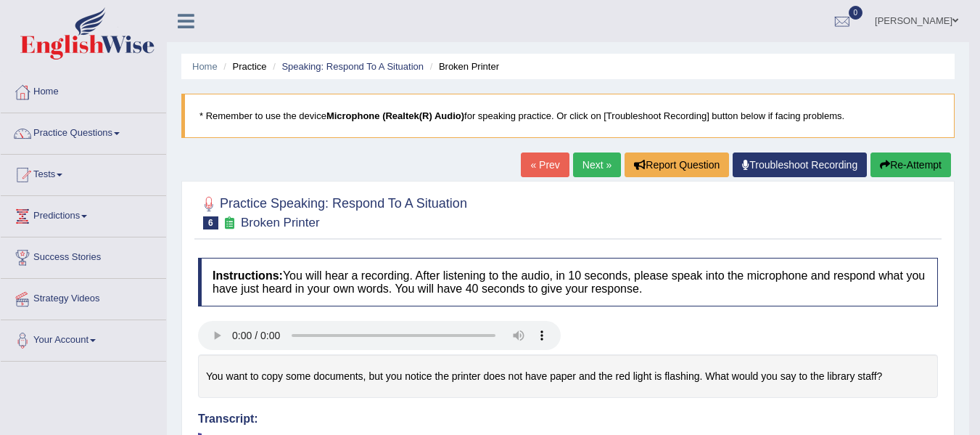
click at [602, 162] on link "Next »" at bounding box center [597, 164] width 48 height 25
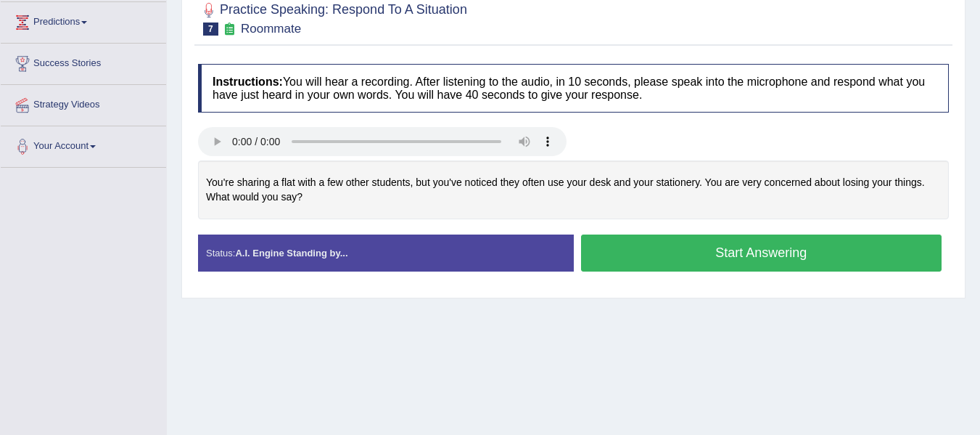
click at [650, 248] on button "Start Answering" at bounding box center [761, 252] width 361 height 37
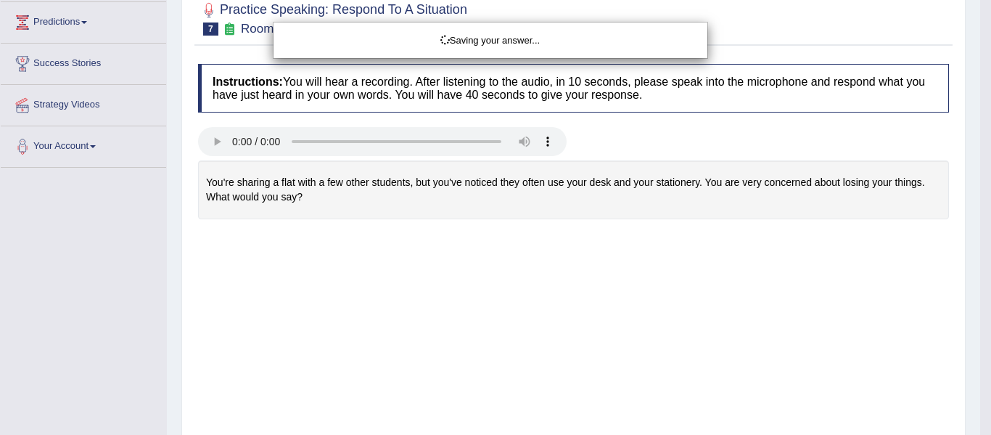
click at [416, 312] on div "Saving your answer..." at bounding box center [495, 217] width 991 height 435
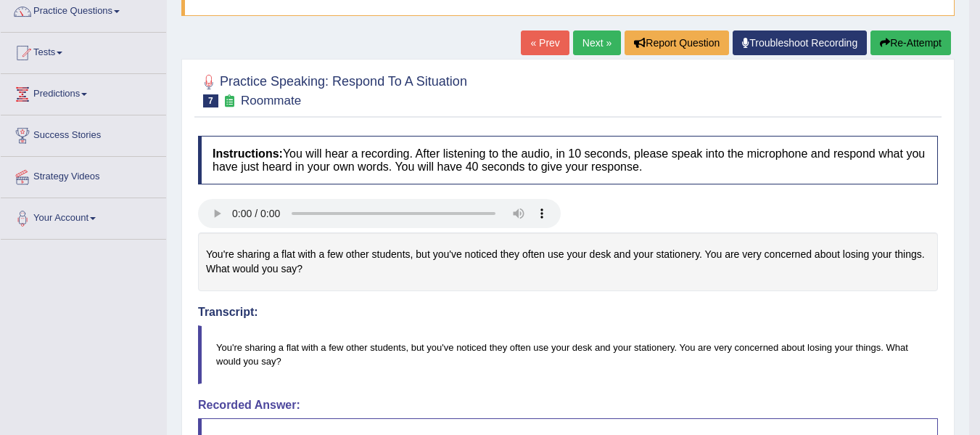
scroll to position [121, 0]
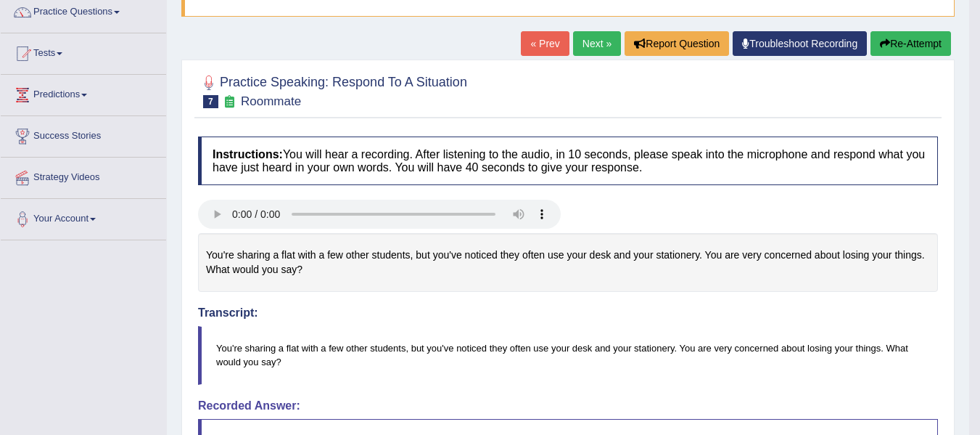
click at [578, 49] on link "Next »" at bounding box center [597, 43] width 48 height 25
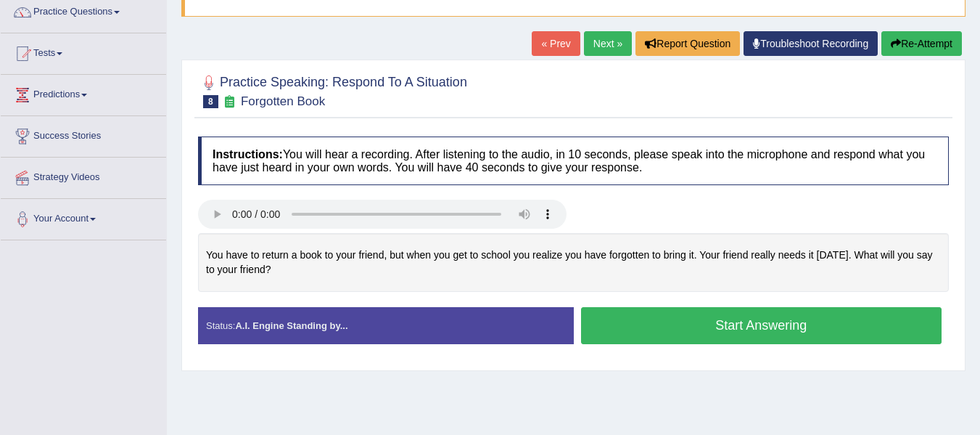
click at [695, 327] on button "Start Answering" at bounding box center [761, 325] width 361 height 37
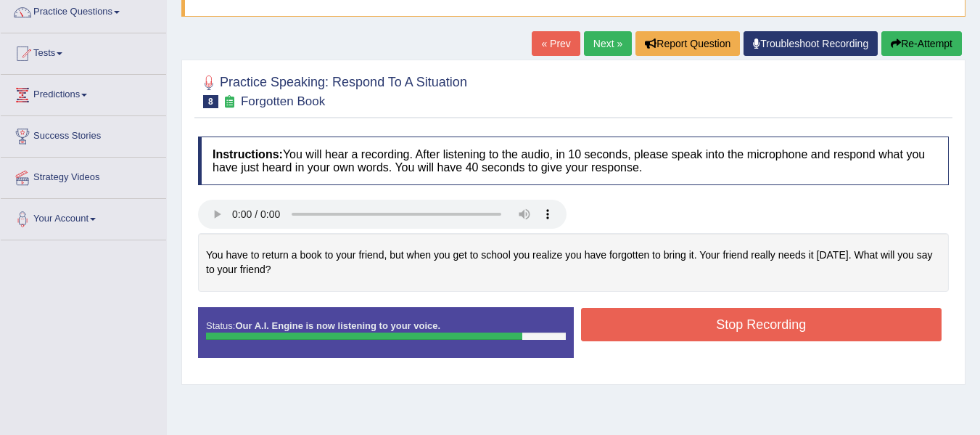
click at [673, 313] on button "Stop Recording" at bounding box center [761, 324] width 361 height 33
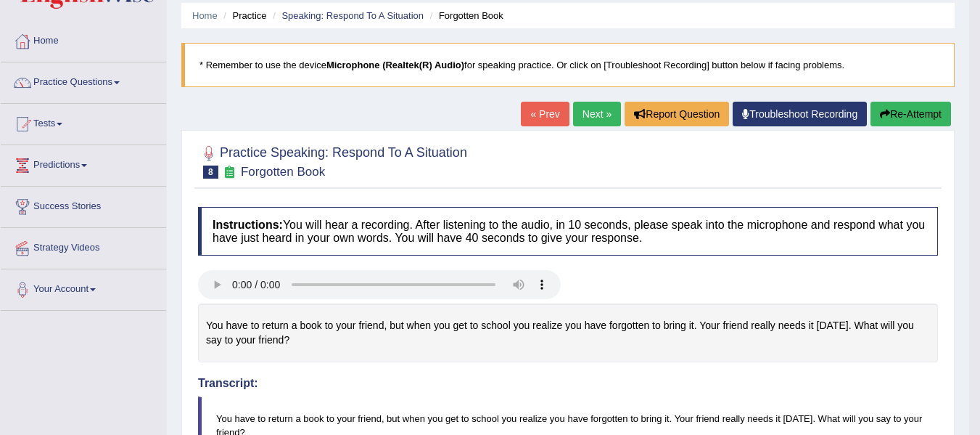
scroll to position [49, 0]
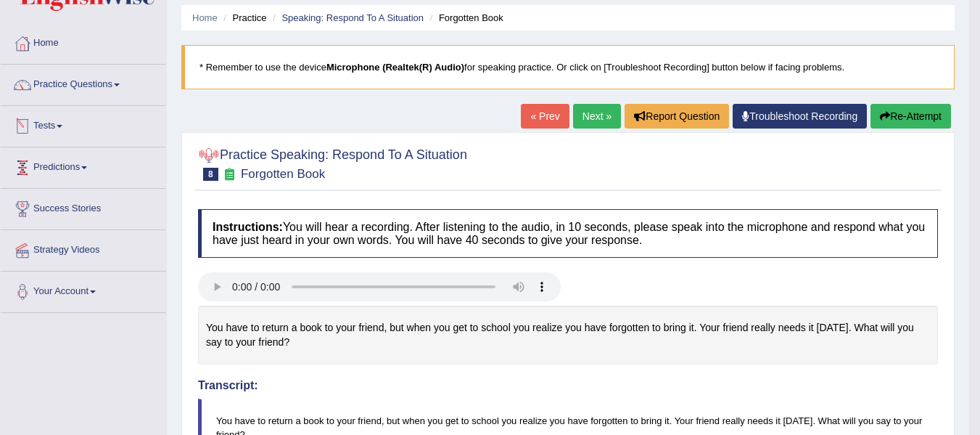
click at [543, 115] on link "« Prev" at bounding box center [545, 116] width 48 height 25
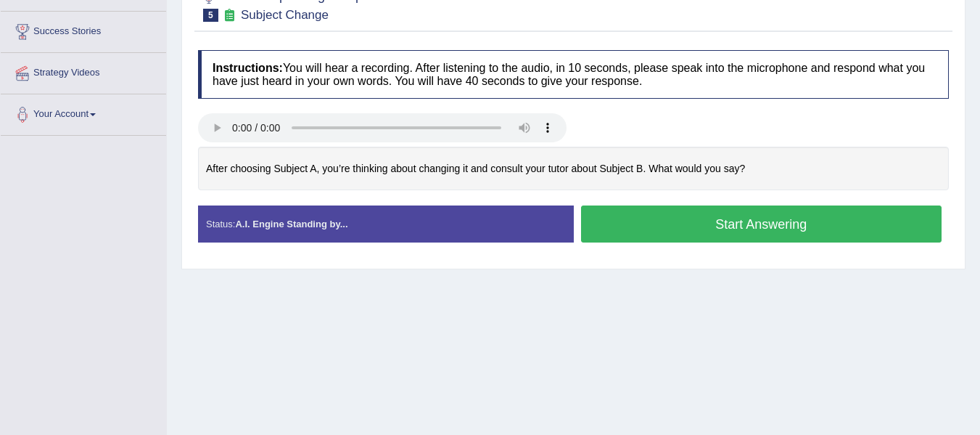
scroll to position [242, 0]
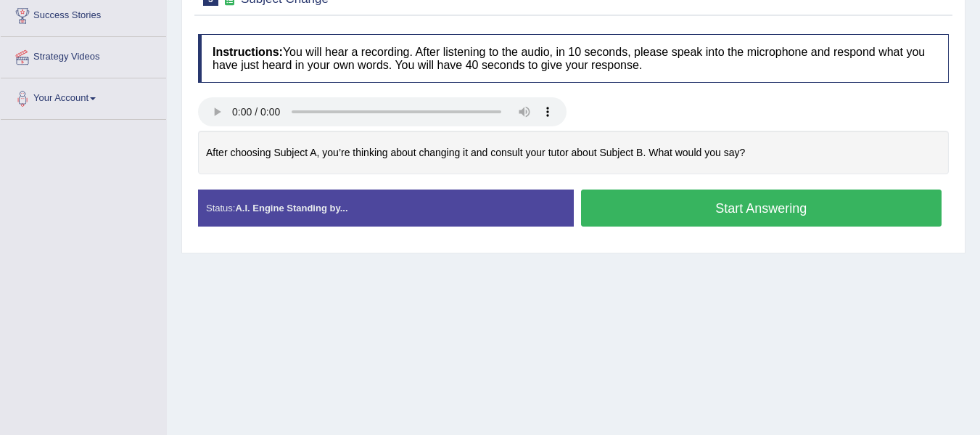
click at [626, 216] on button "Start Answering" at bounding box center [761, 207] width 361 height 37
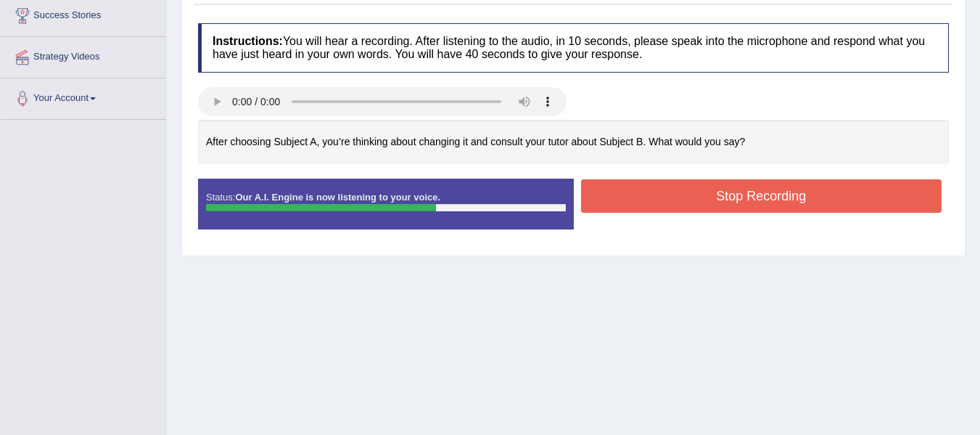
click at [560, 345] on div "Home Practice Speaking: Respond To A Situation Subject Change * Remember to use…" at bounding box center [574, 121] width 814 height 726
click at [660, 196] on button "Stop Recording" at bounding box center [761, 195] width 361 height 33
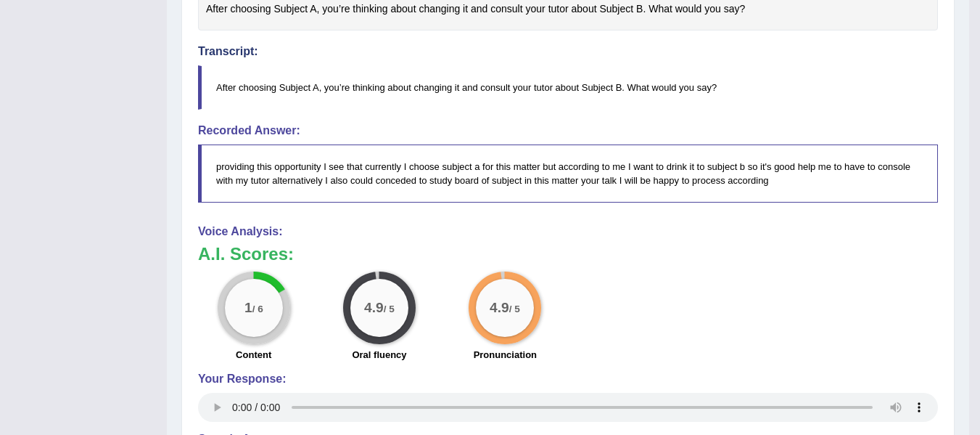
scroll to position [387, 0]
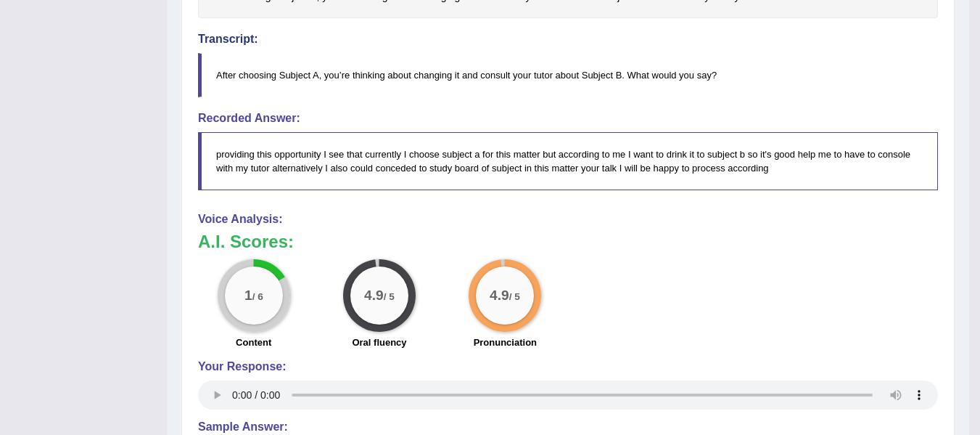
click at [609, 278] on div "1 / 6 Content 4.9 / 5 Oral fluency 4.9 / 5 Pronunciation" at bounding box center [568, 306] width 755 height 94
click at [687, 316] on div "1 / 6 Content 4.9 / 5 Oral fluency 4.9 / 5 Pronunciation" at bounding box center [568, 306] width 755 height 94
